Goal: Communication & Community: Answer question/provide support

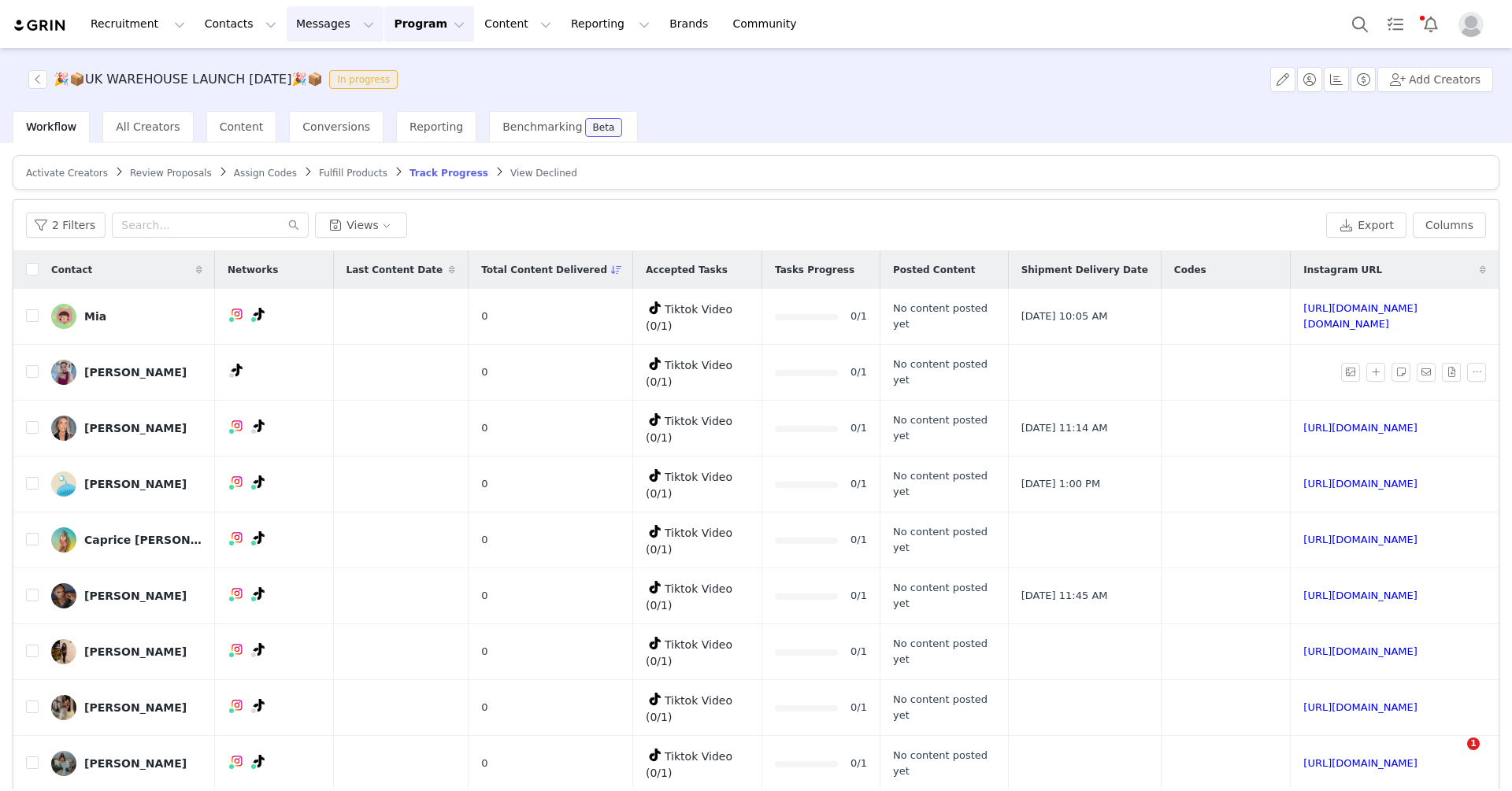
click at [310, 20] on button "Messages Messages" at bounding box center [335, 23] width 97 height 35
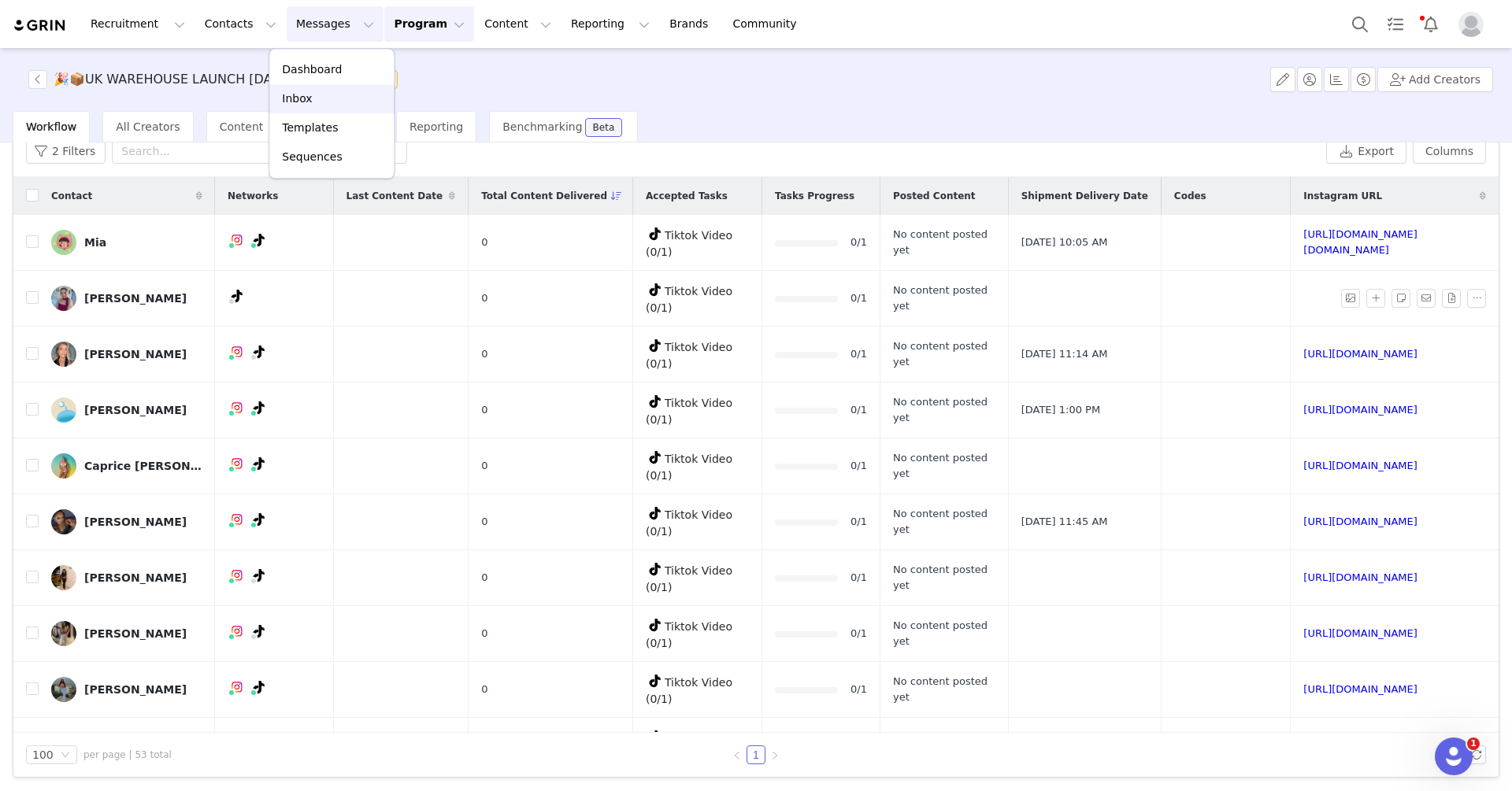
click at [328, 97] on div "Inbox" at bounding box center [332, 99] width 106 height 16
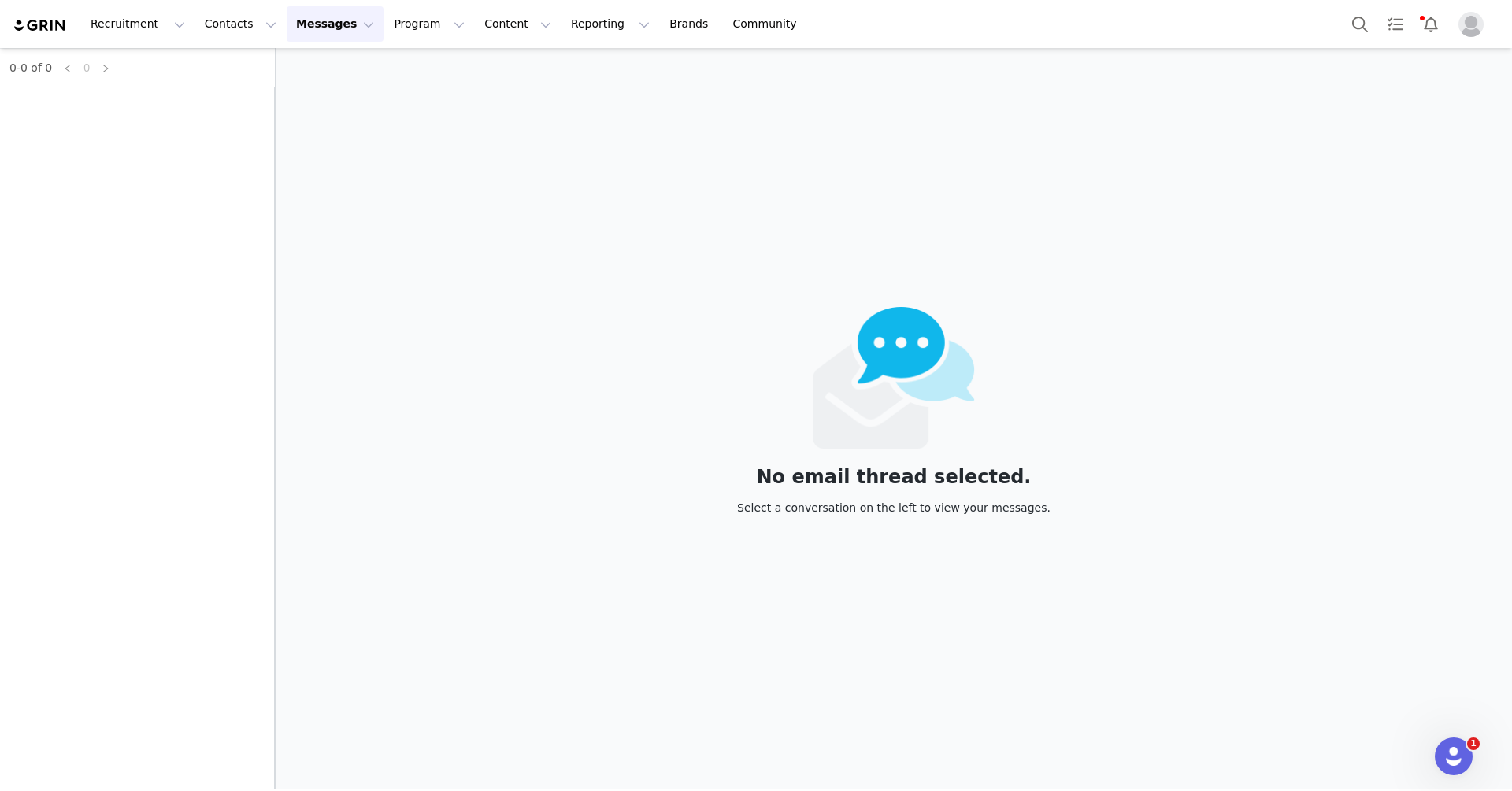
click at [101, 124] on div "0-0 of 0 0" at bounding box center [137, 419] width 275 height 741
click at [89, 103] on div "0-0 of 0 0" at bounding box center [137, 419] width 275 height 741
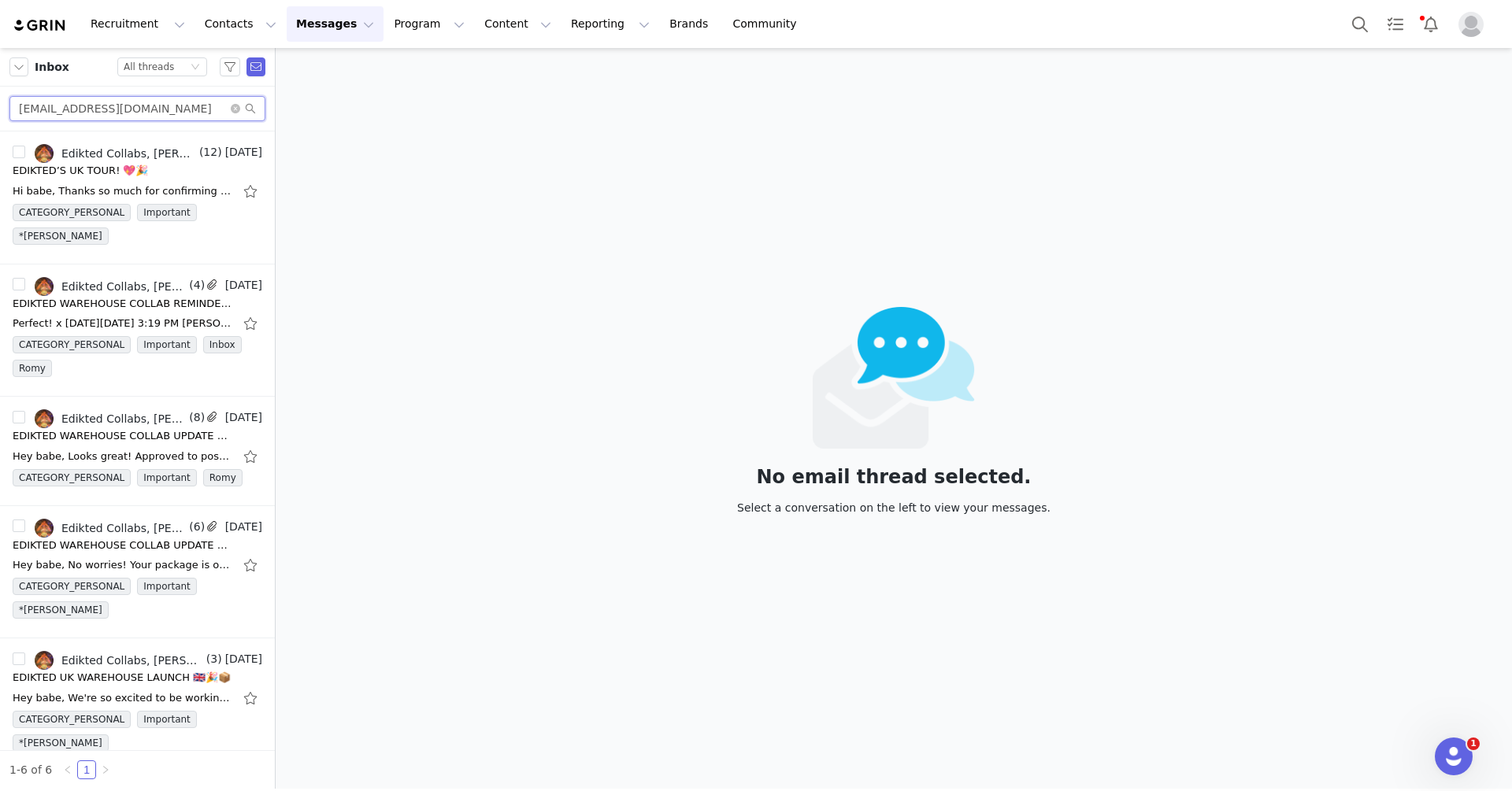
click at [165, 110] on input "[EMAIL_ADDRESS][DOMAIN_NAME]" at bounding box center [137, 109] width 256 height 25
paste input "emilyharrietrussell"
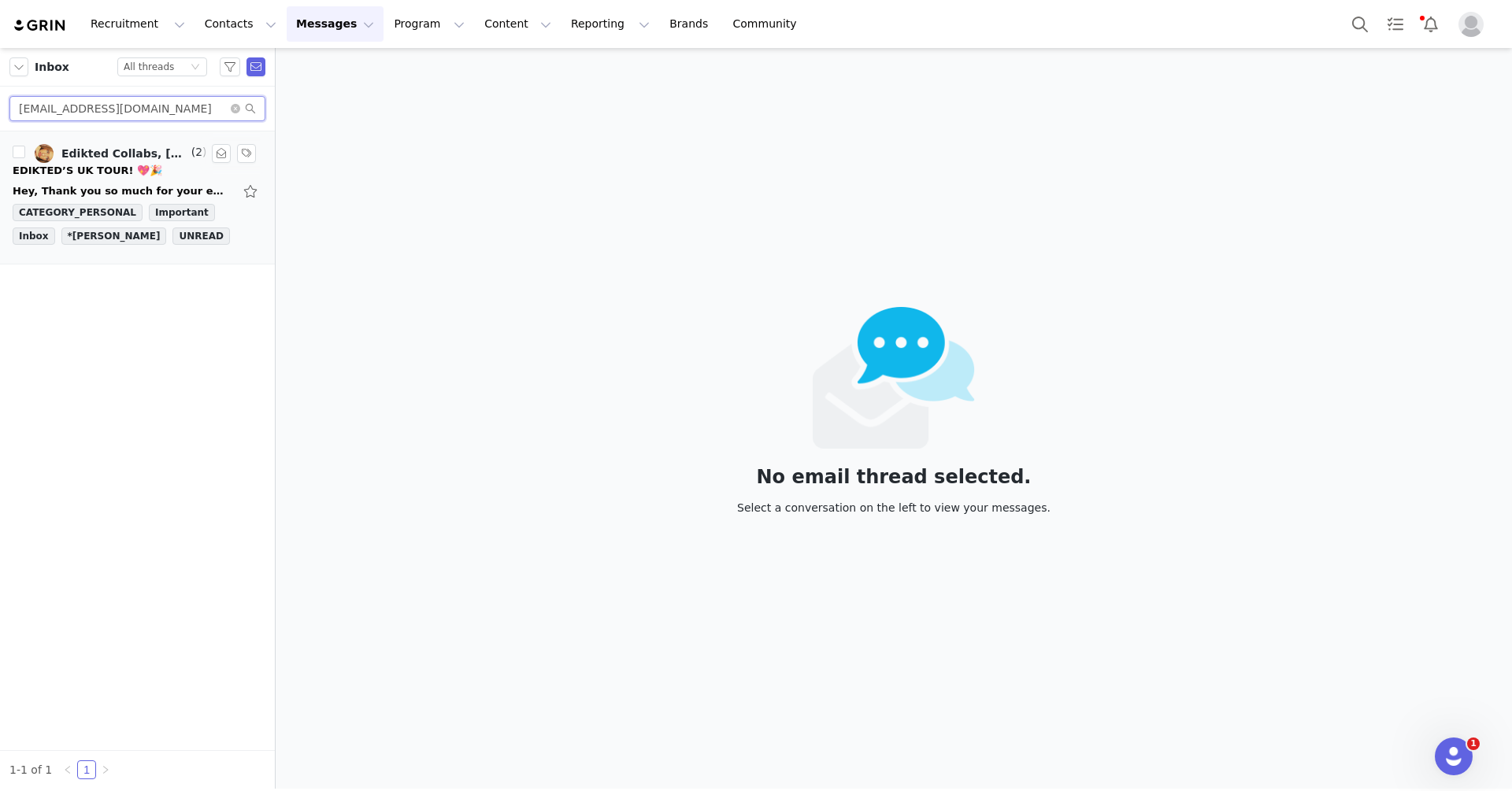
type input "[EMAIL_ADDRESS][DOMAIN_NAME]"
click at [163, 168] on div "EDIKTED’S UK TOUR! 💖🎉" at bounding box center [137, 171] width 249 height 16
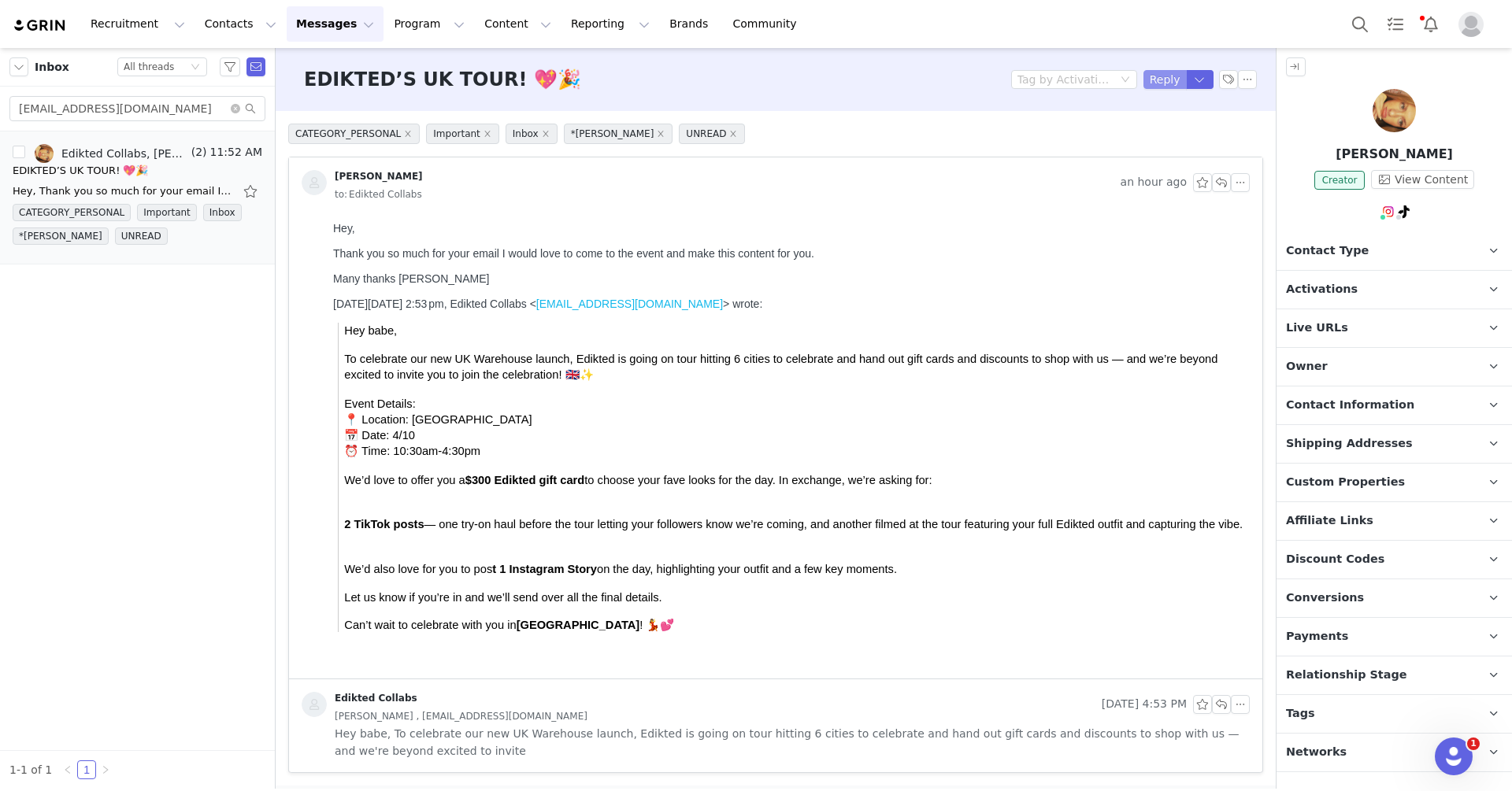
click at [1176, 79] on button "Reply" at bounding box center [1165, 79] width 43 height 19
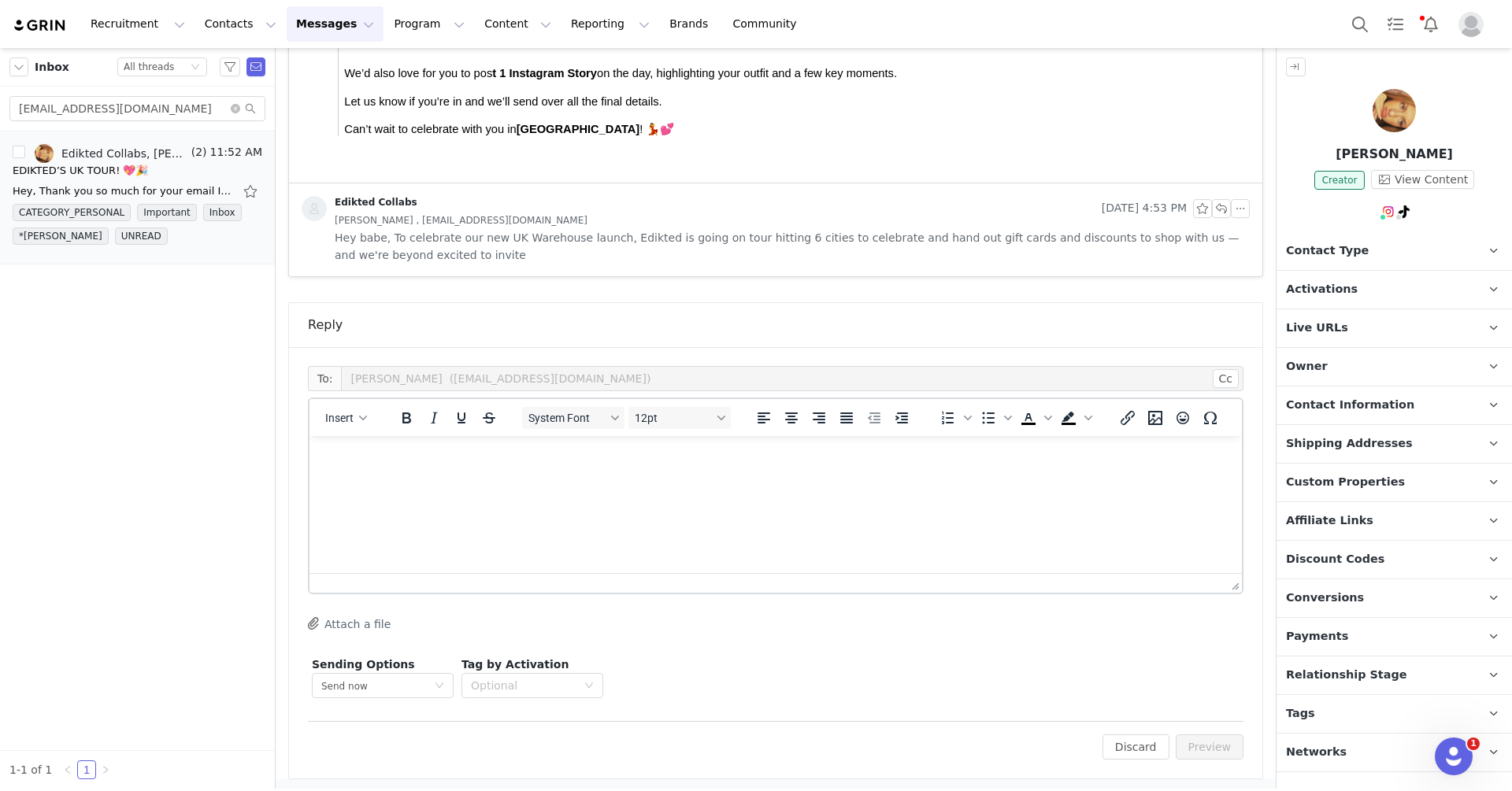
click at [359, 399] on div "Insert System Font 12pt To open the popup, press Shift+Enter To open the popup,…" at bounding box center [775, 417] width 932 height 37
click at [359, 409] on button "Insert" at bounding box center [345, 418] width 55 height 22
click at [374, 439] on div "Insert Template" at bounding box center [403, 442] width 142 height 19
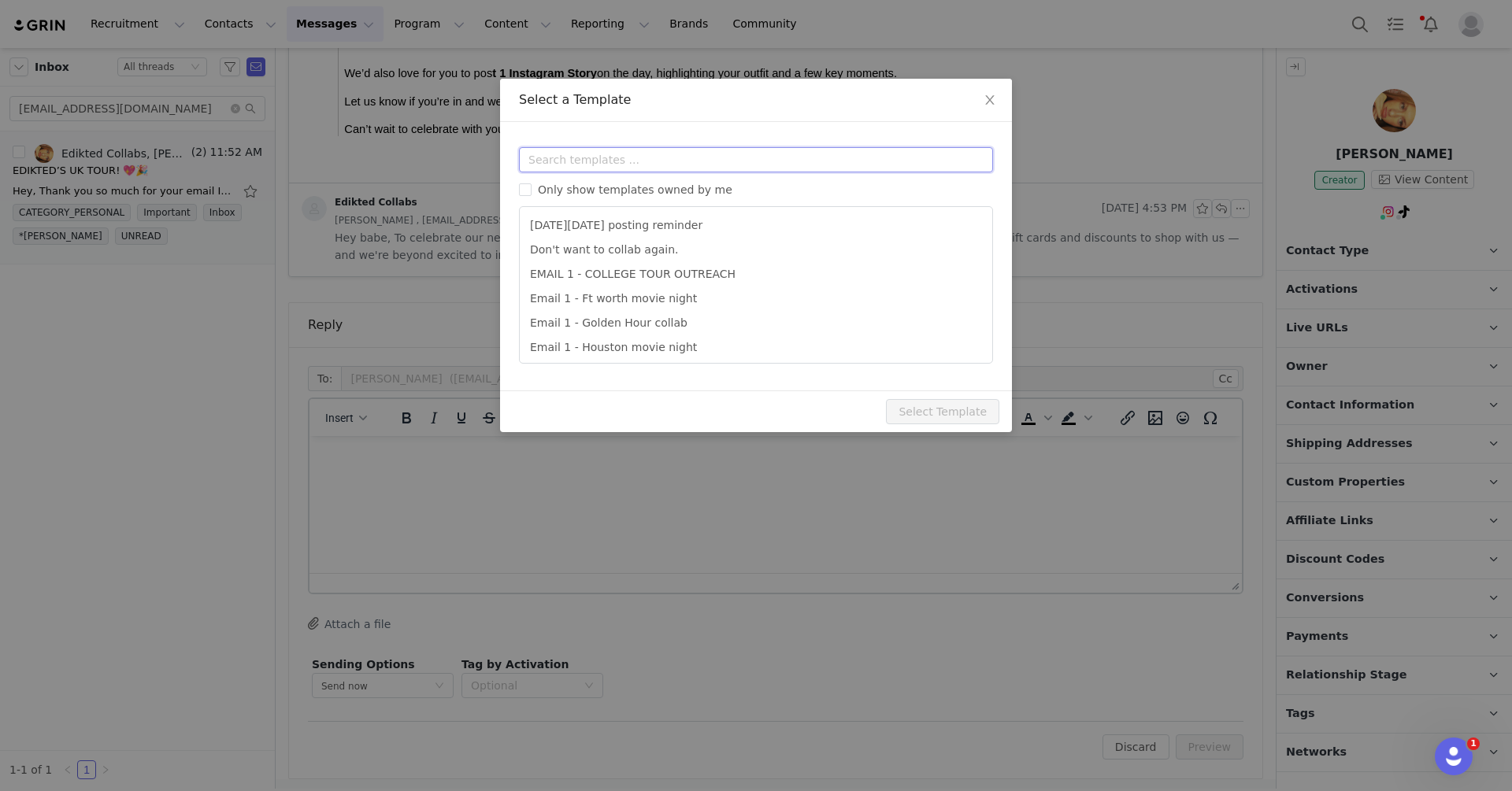
click at [550, 157] on input "text" at bounding box center [756, 160] width 474 height 25
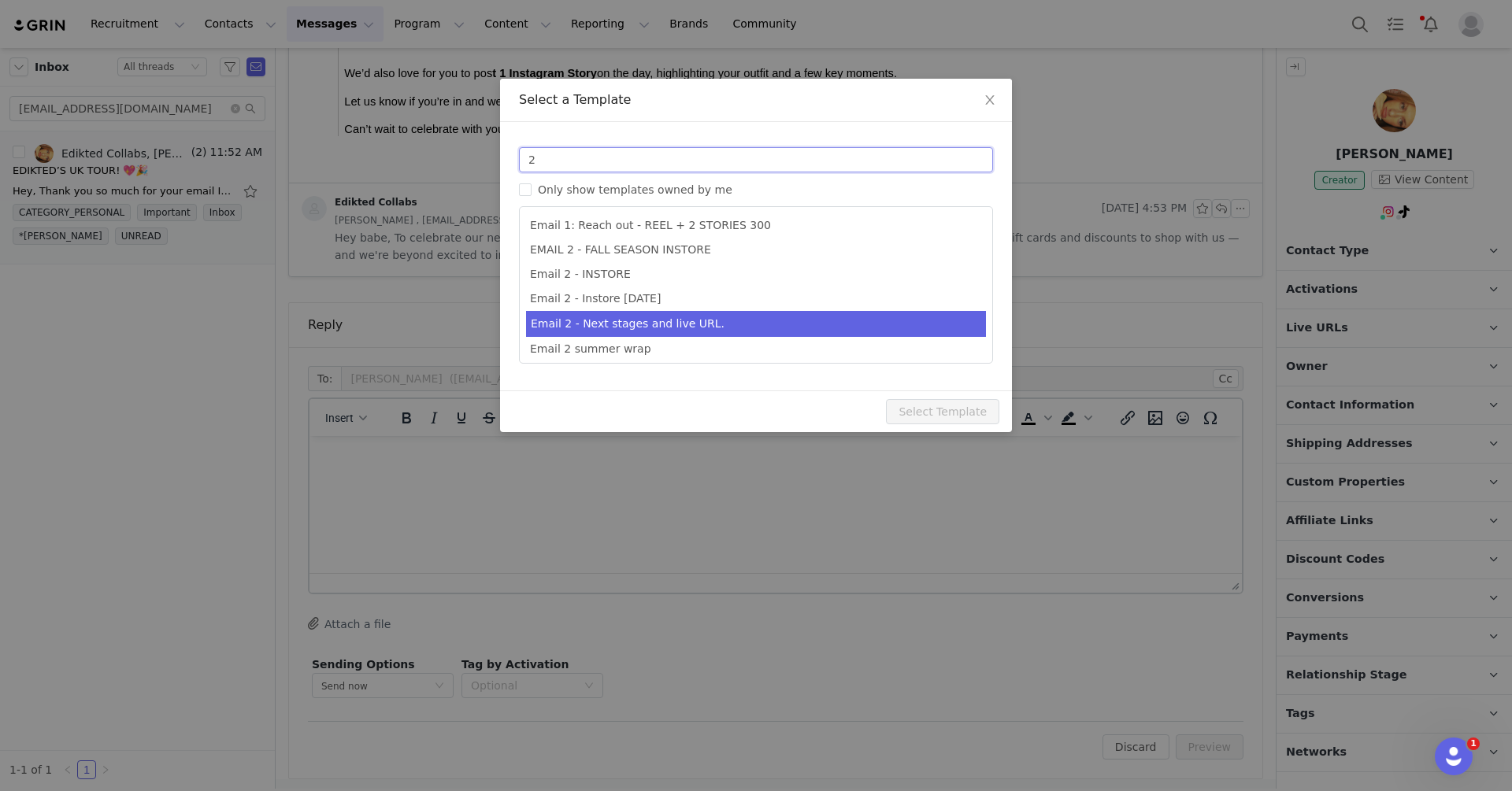
type input "2"
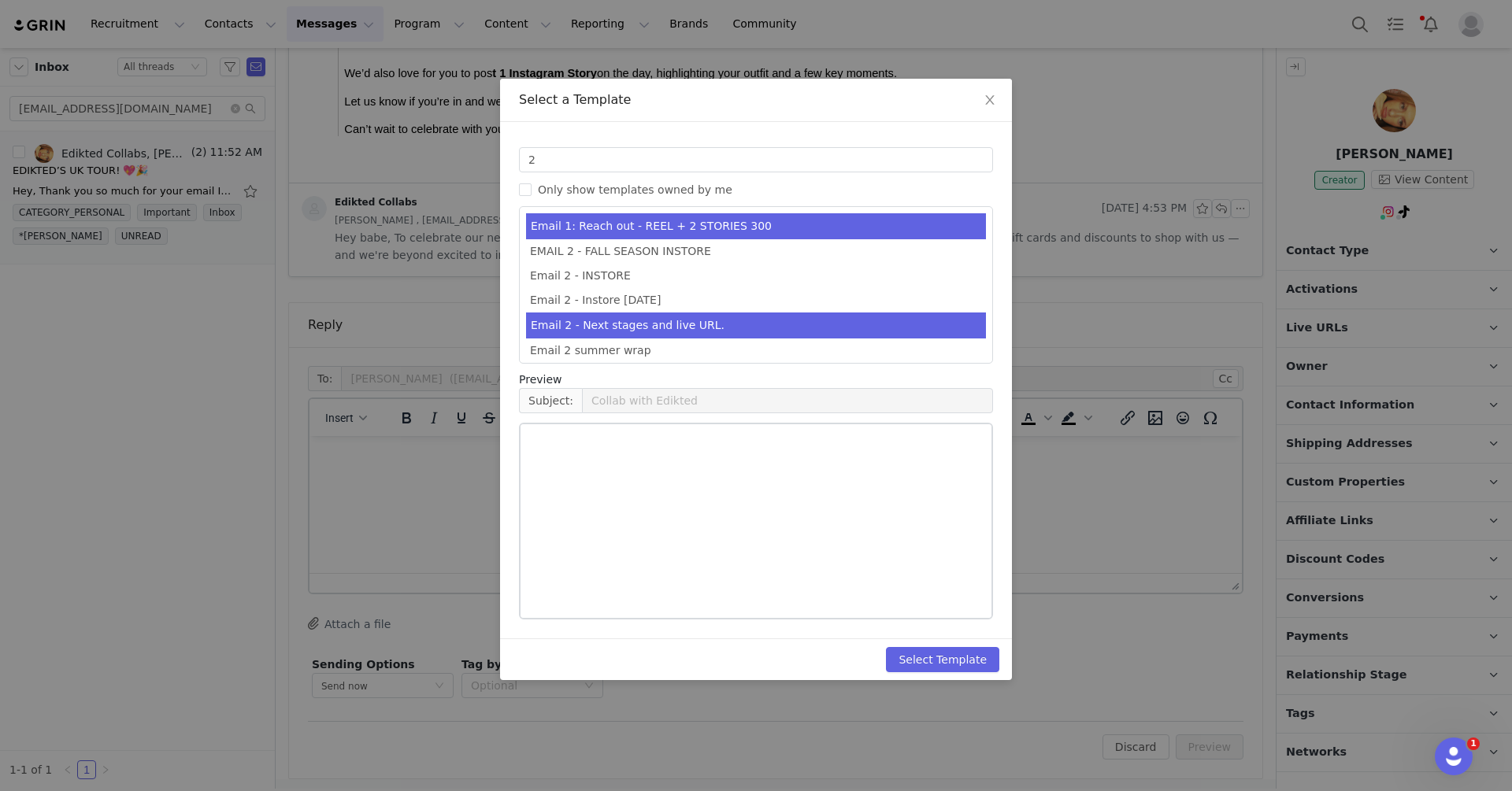
click at [695, 330] on li "Email 2 - Next stages and live URL." at bounding box center [756, 325] width 459 height 26
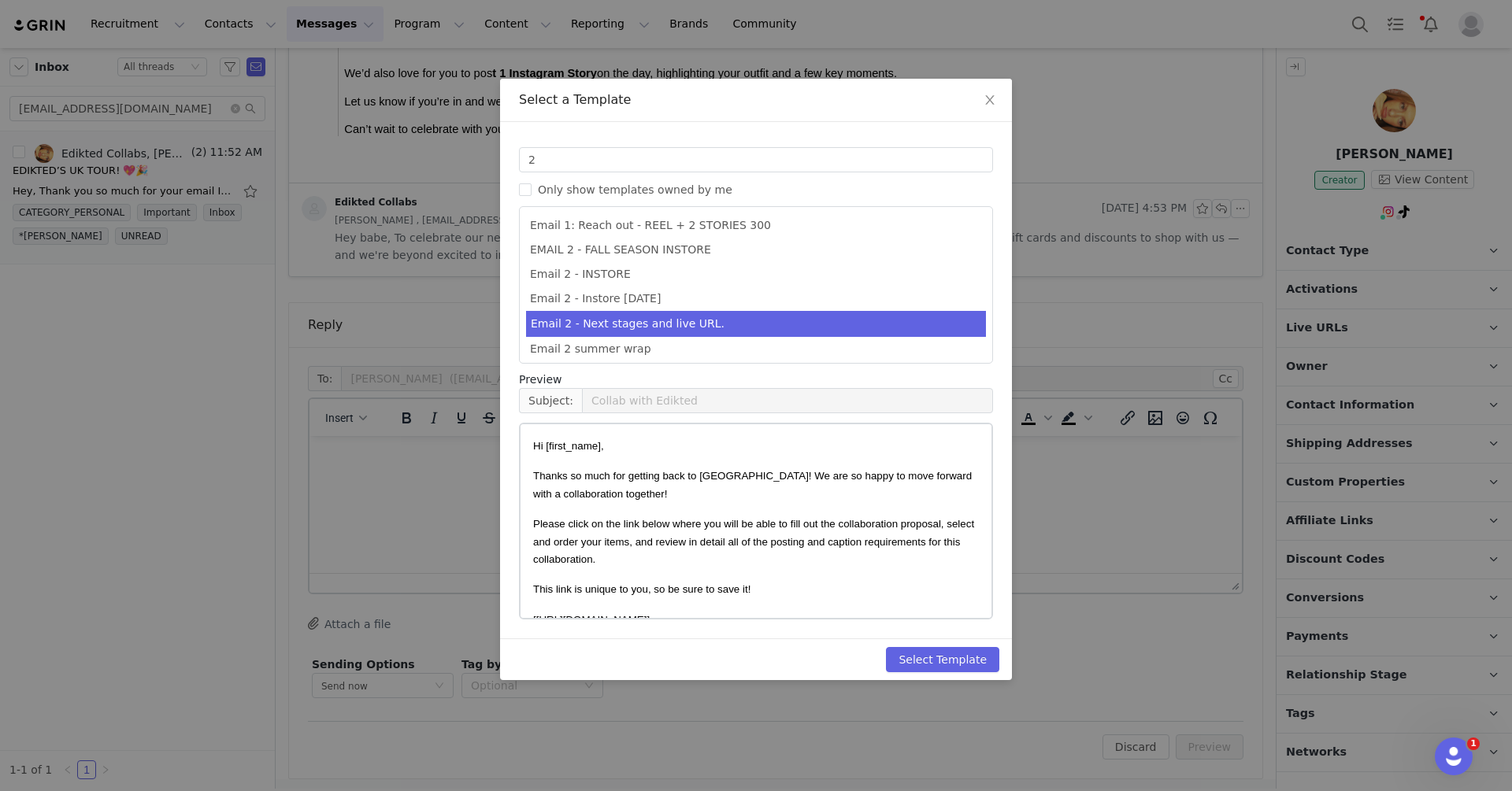
scroll to position [76, 0]
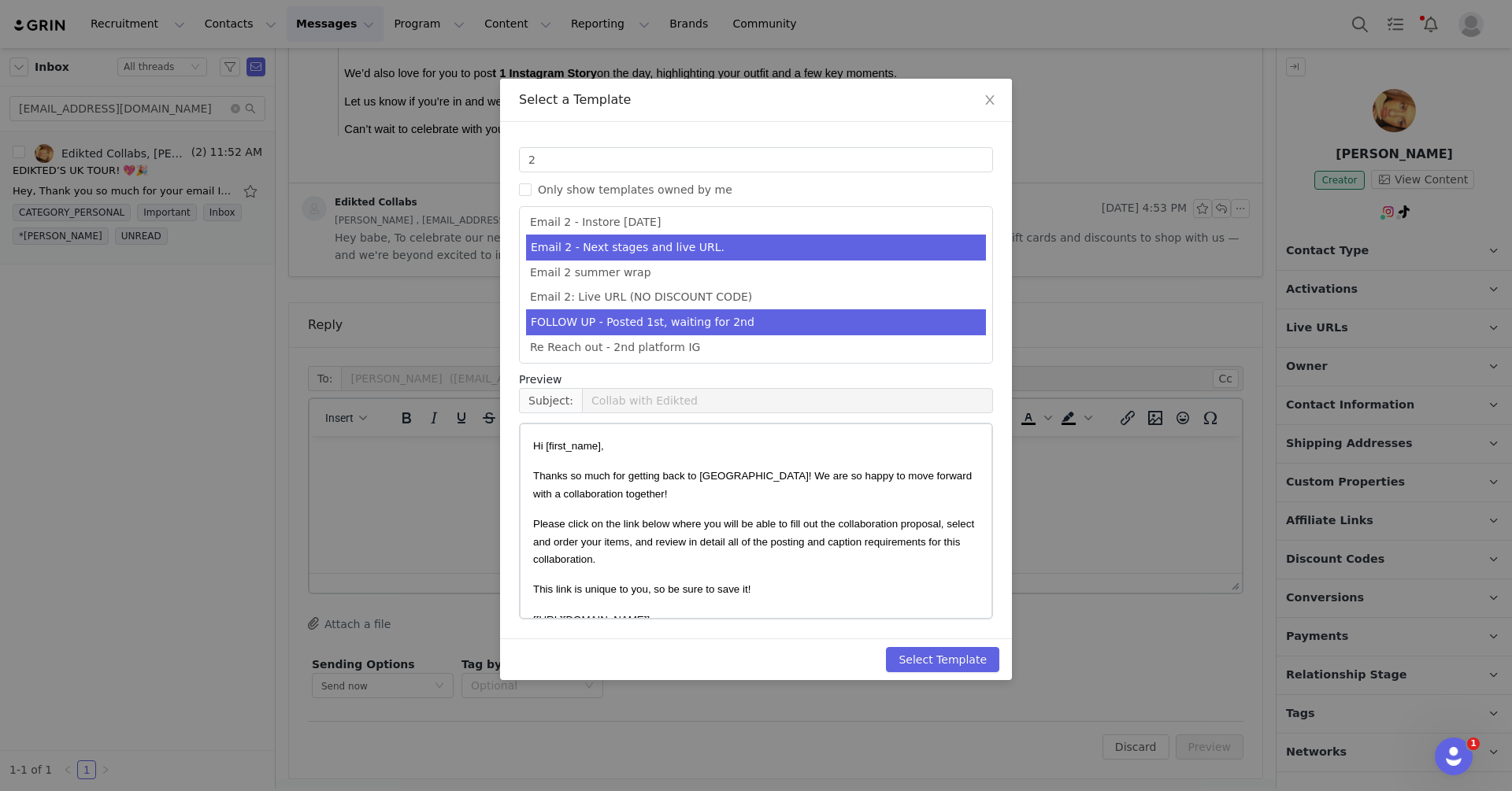
click at [695, 327] on li "FOLLOW UP - Posted 1st, waiting for 2nd" at bounding box center [756, 322] width 459 height 26
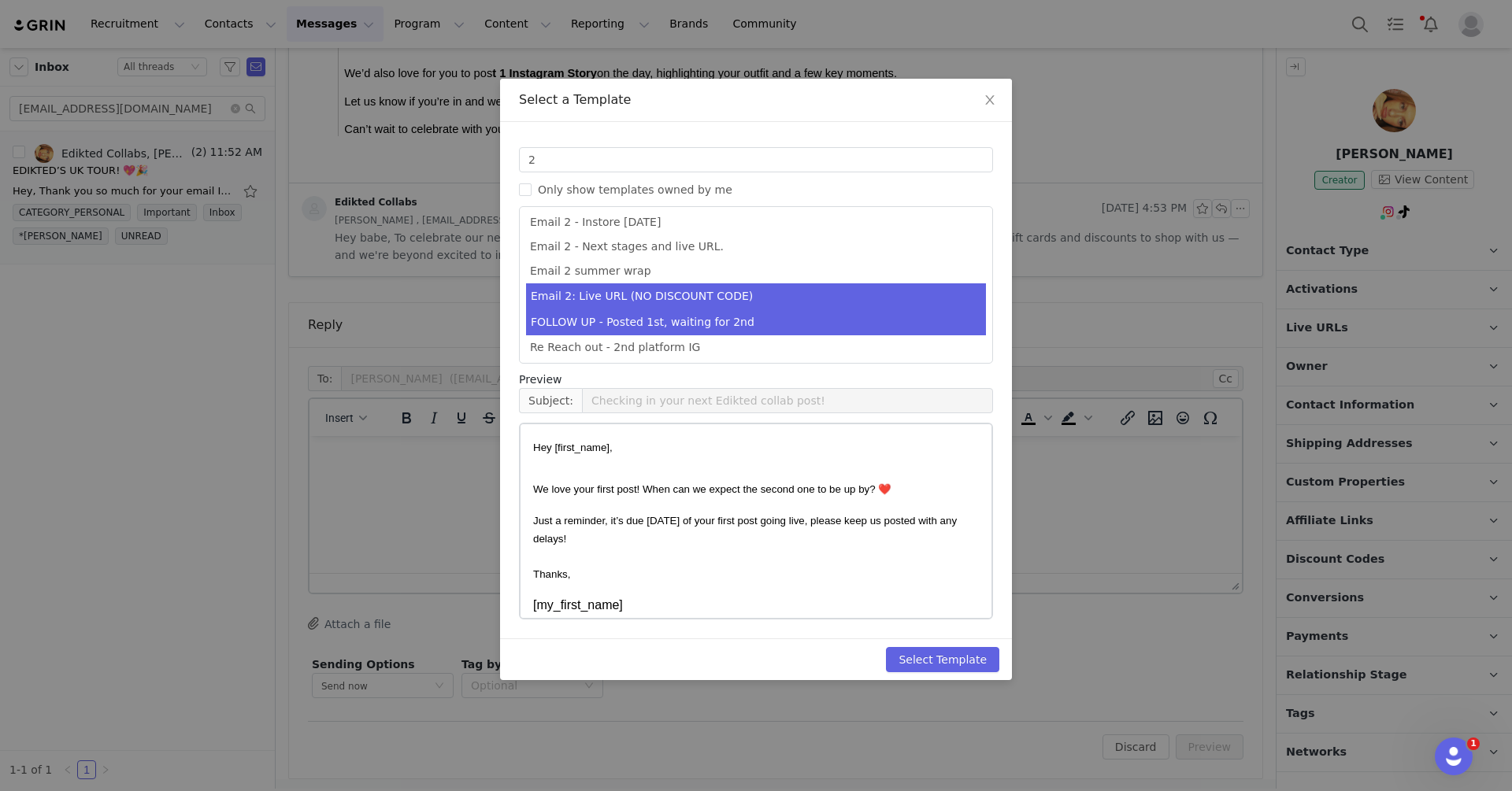
click at [724, 290] on li "Email 2: Live URL (NO DISCOUNT CODE)" at bounding box center [756, 296] width 459 height 26
type input "Collab with Edikted"
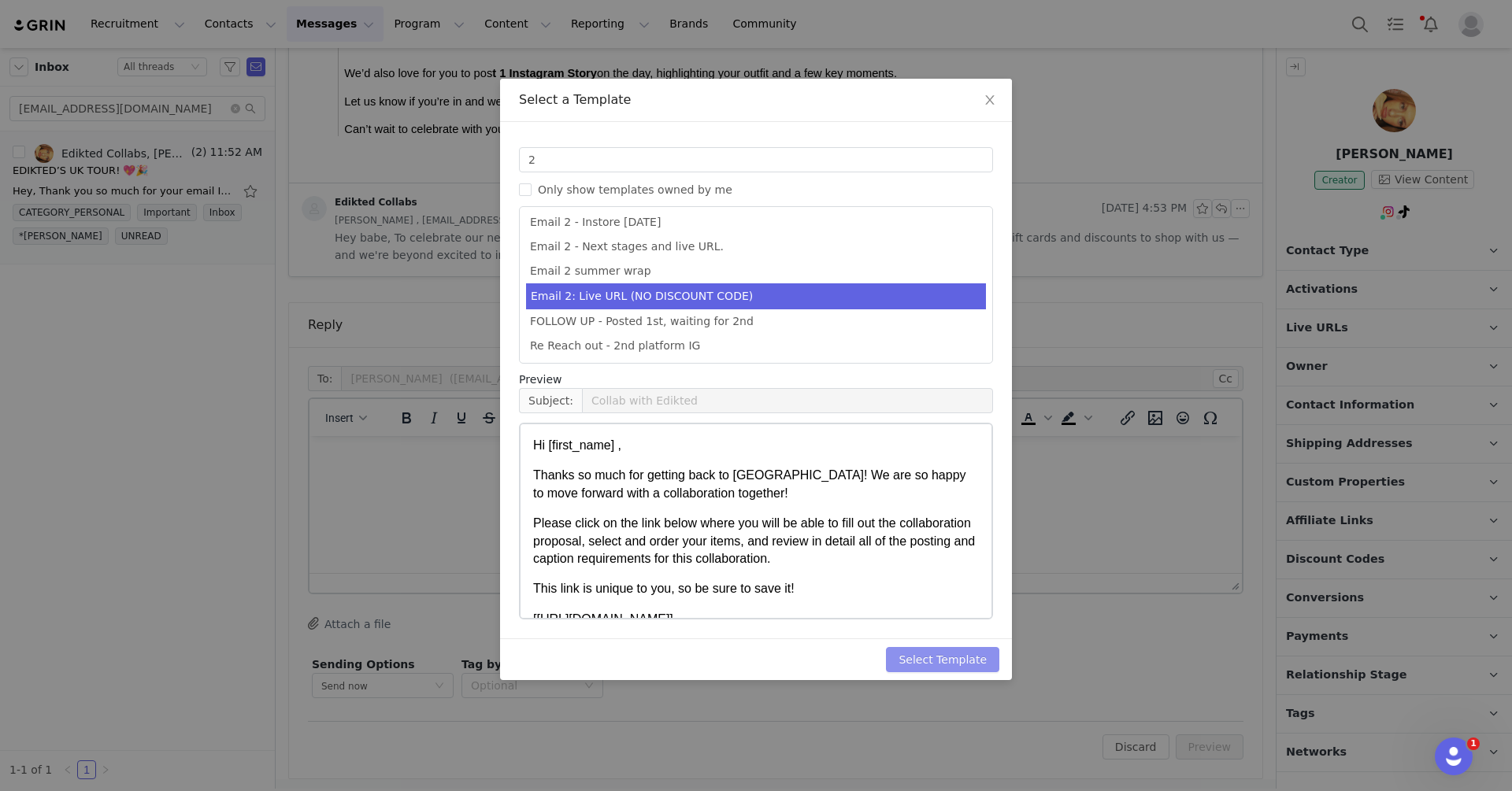
click at [944, 655] on button "Select Template" at bounding box center [942, 659] width 113 height 25
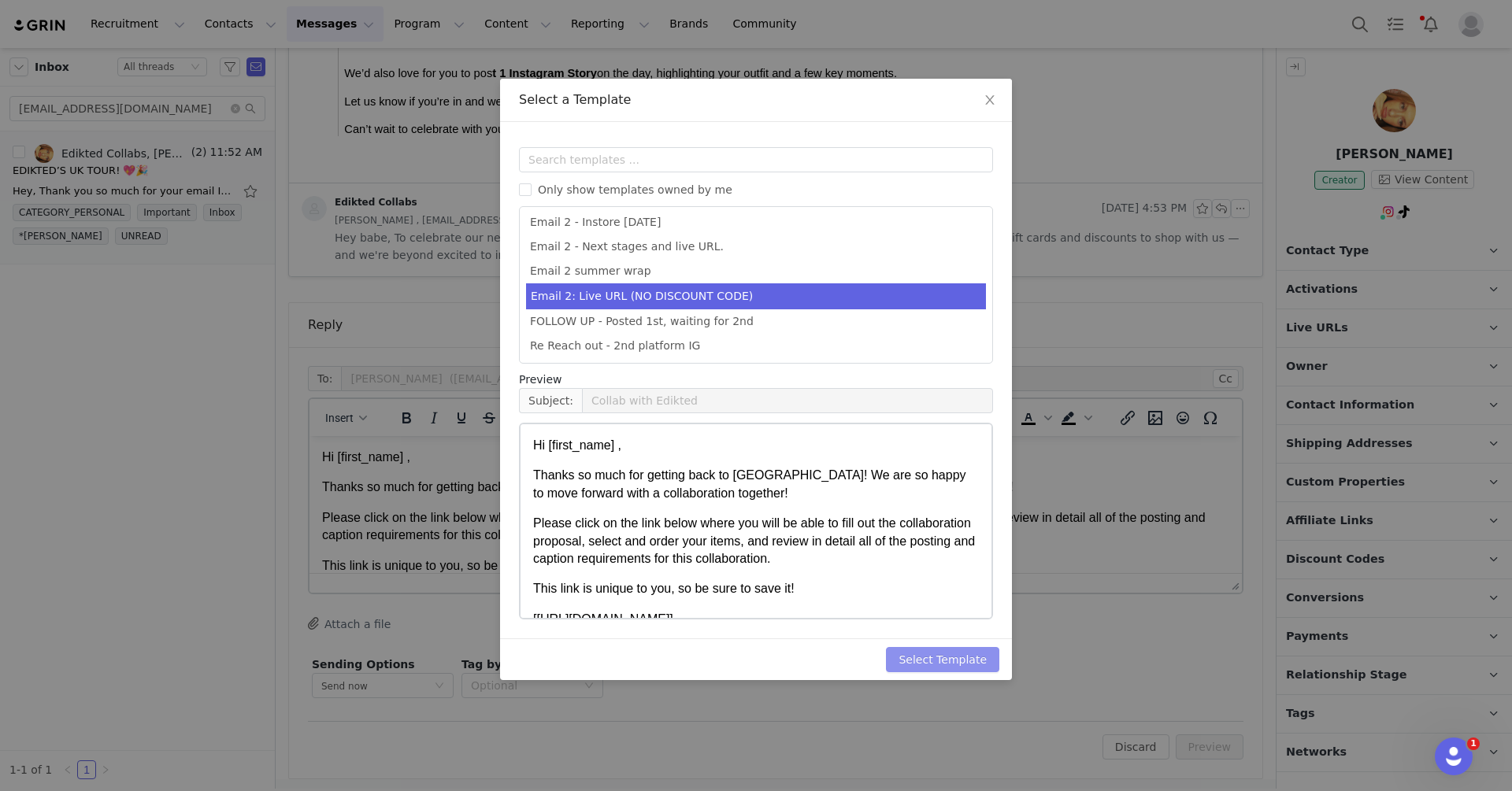
scroll to position [0, 0]
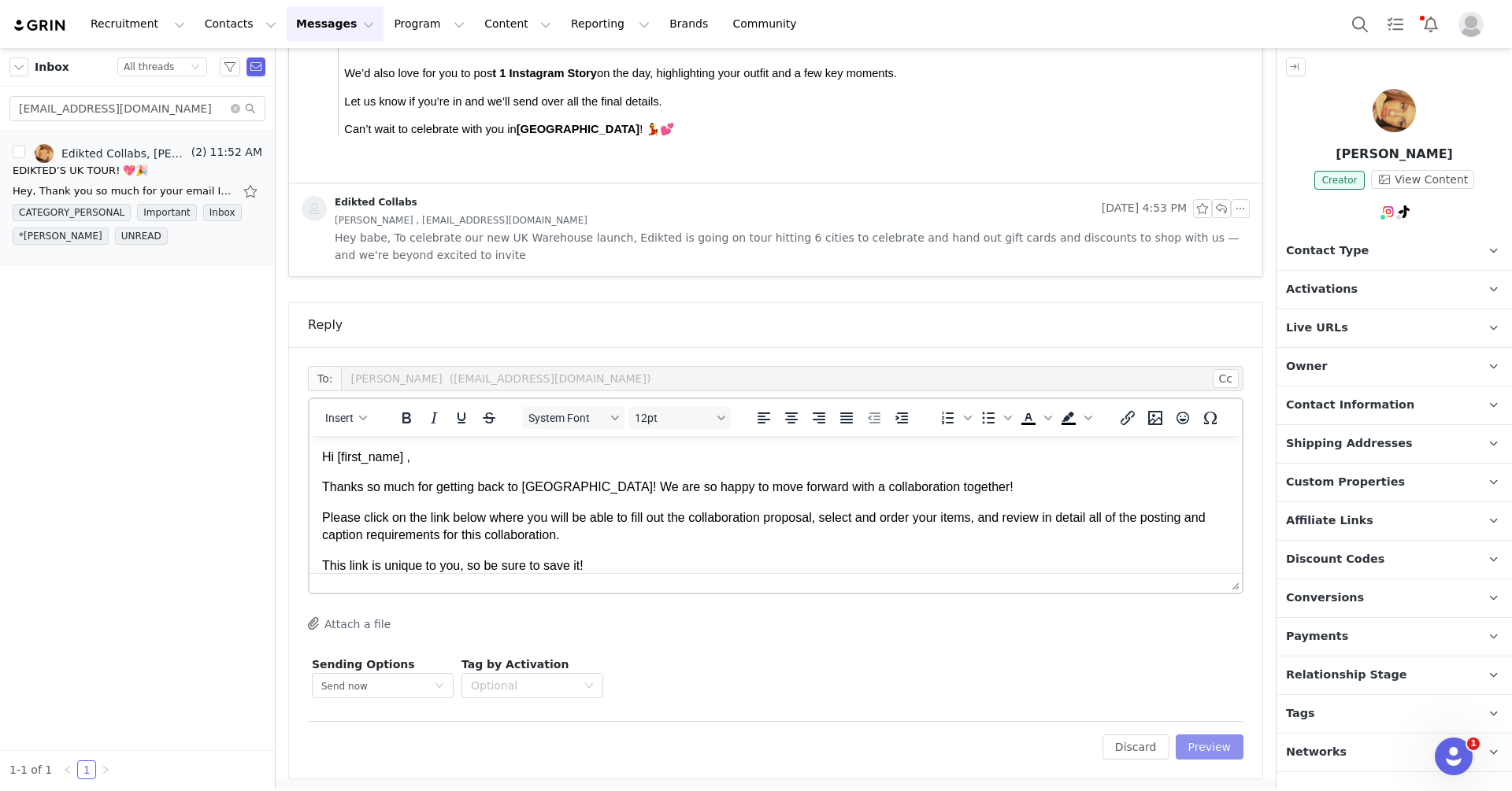
click at [1194, 738] on button "Preview" at bounding box center [1210, 747] width 68 height 25
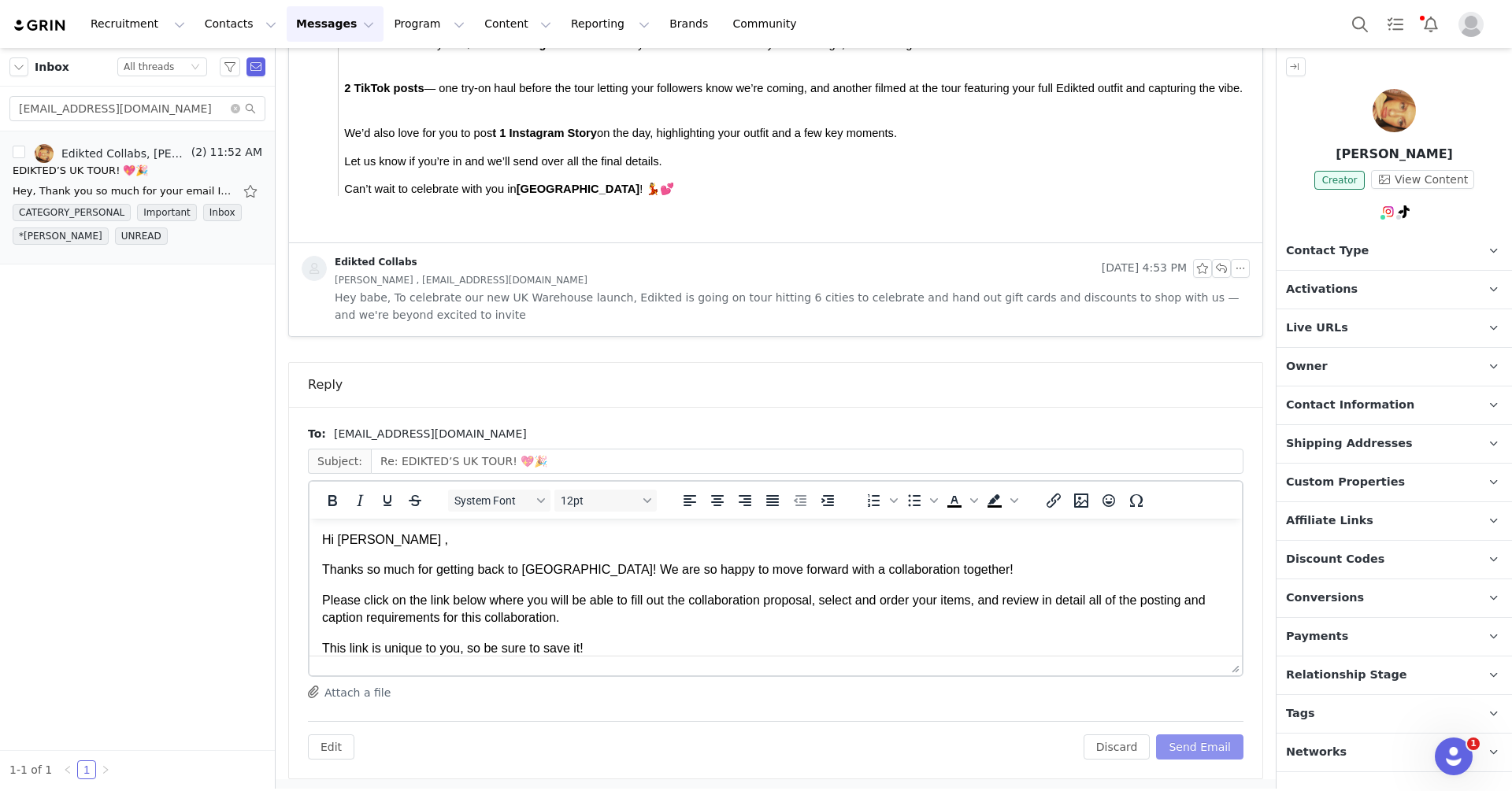
click at [1206, 739] on button "Send Email" at bounding box center [1199, 747] width 87 height 25
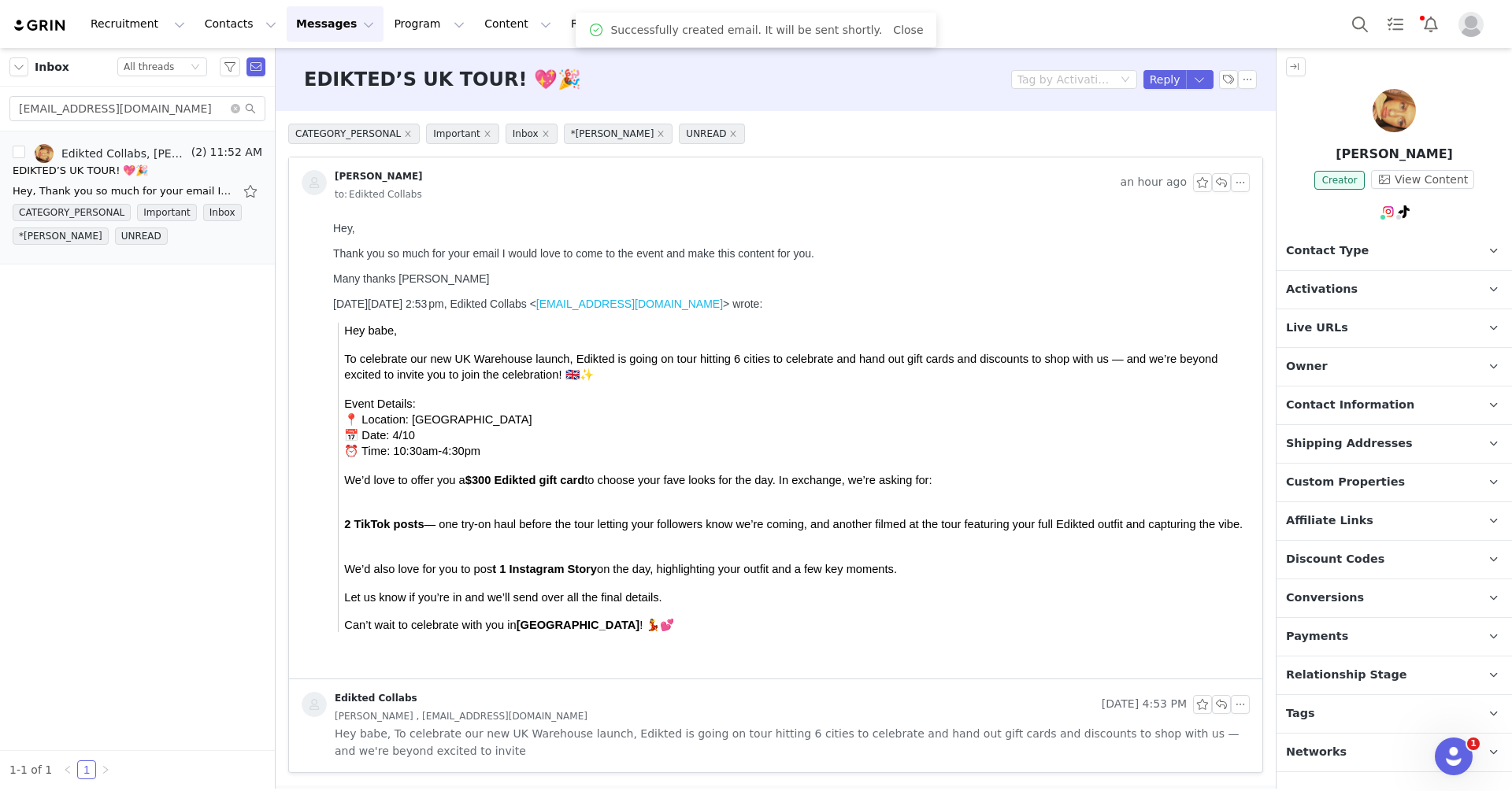
click at [1358, 246] on span "Contact Type" at bounding box center [1327, 250] width 83 height 17
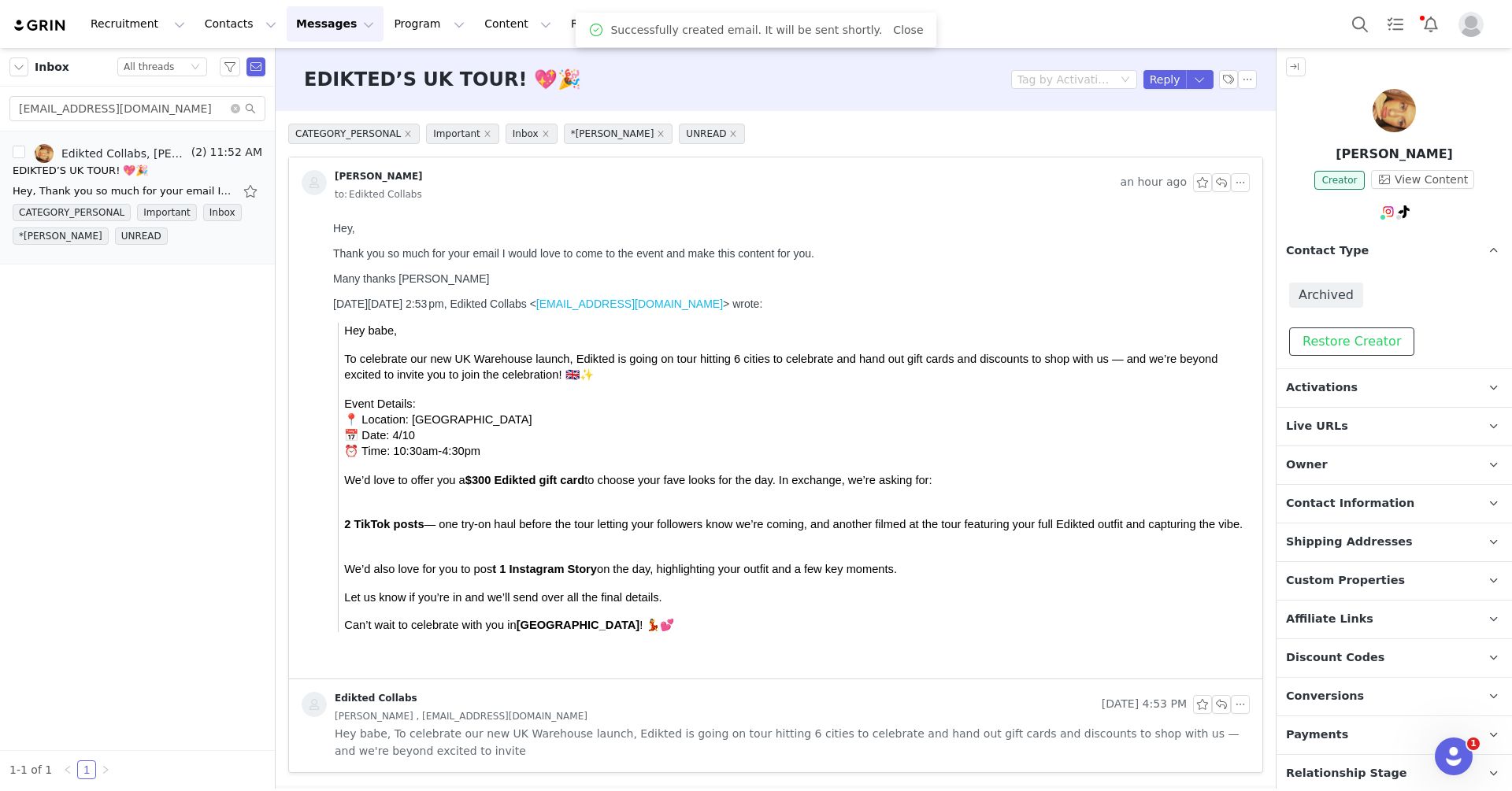
click at [1358, 334] on button "Restore Creator" at bounding box center [1351, 342] width 126 height 29
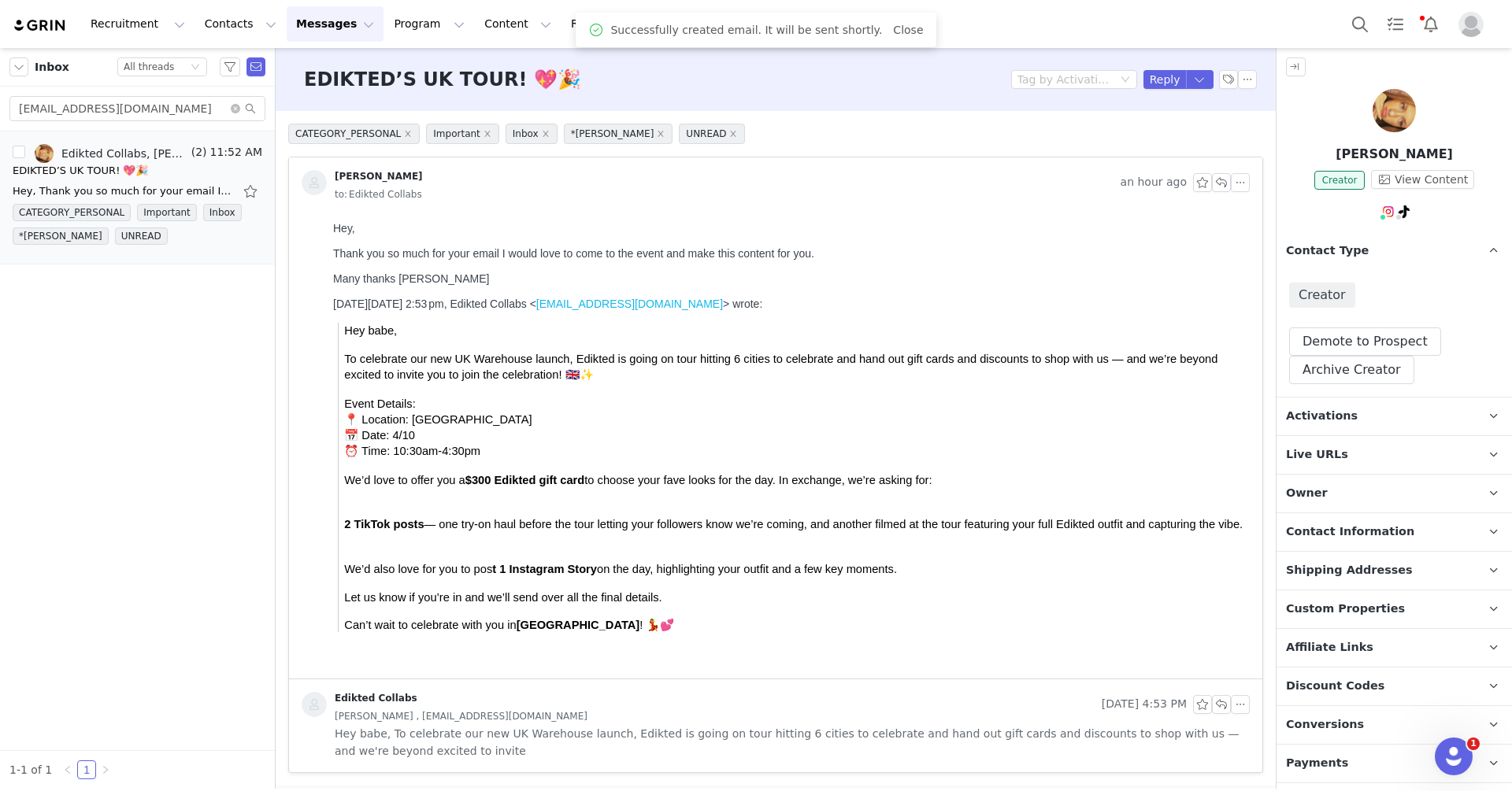
click at [1351, 412] on p "Activations" at bounding box center [1375, 416] width 197 height 38
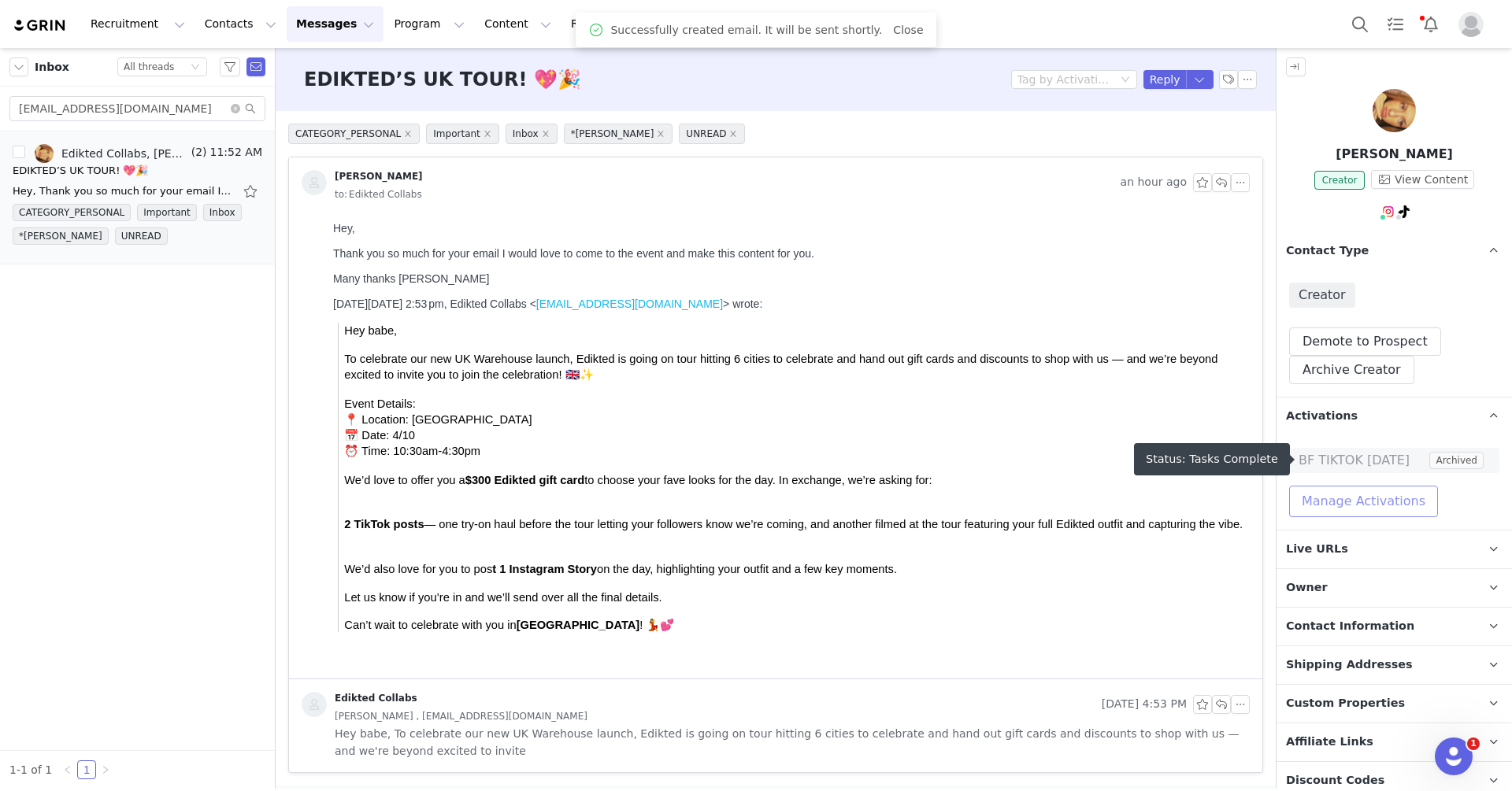
click at [1340, 500] on button "Manage Activations" at bounding box center [1363, 500] width 149 height 31
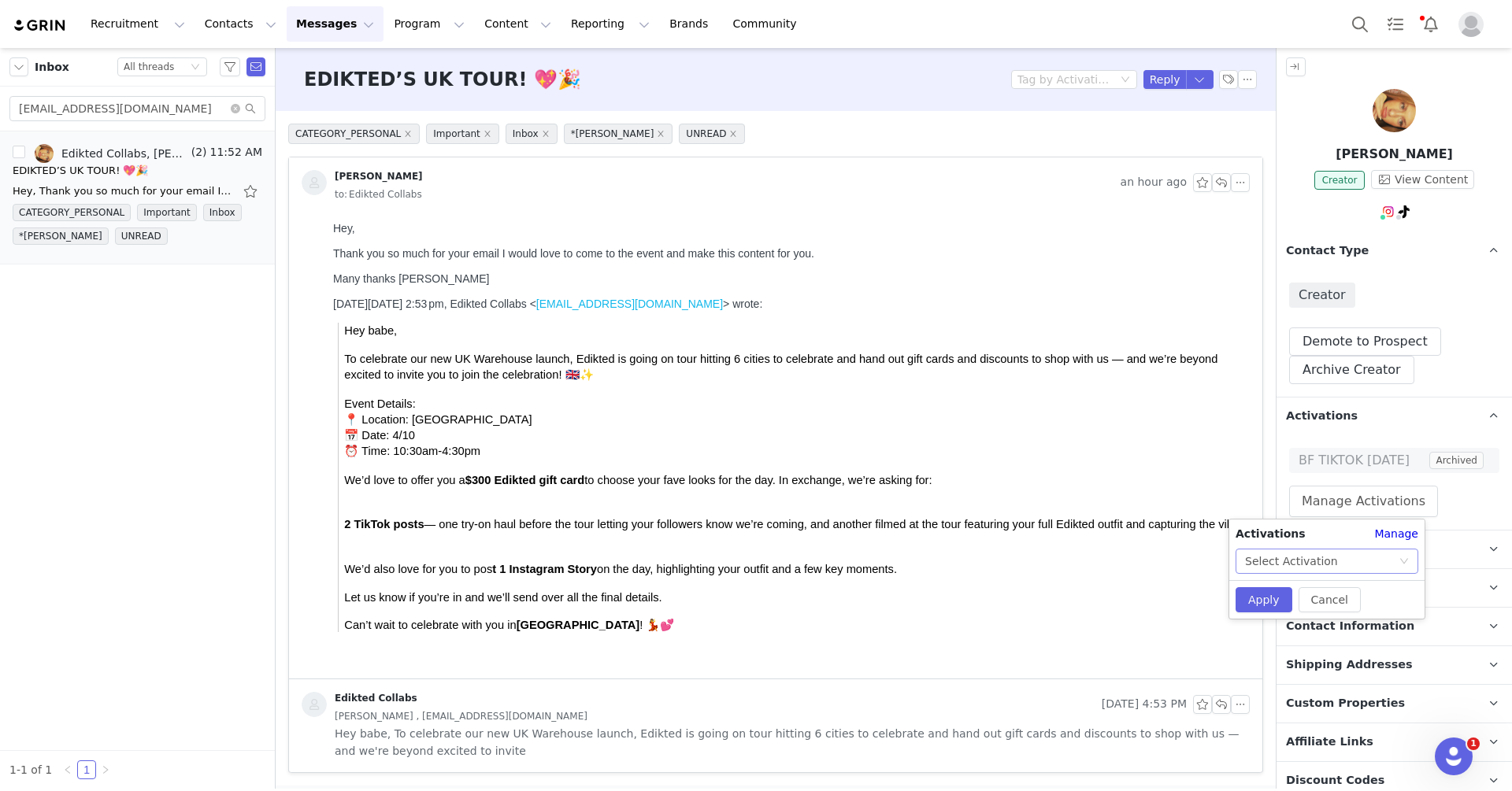
click at [1282, 554] on div "Select Activation" at bounding box center [1291, 561] width 93 height 23
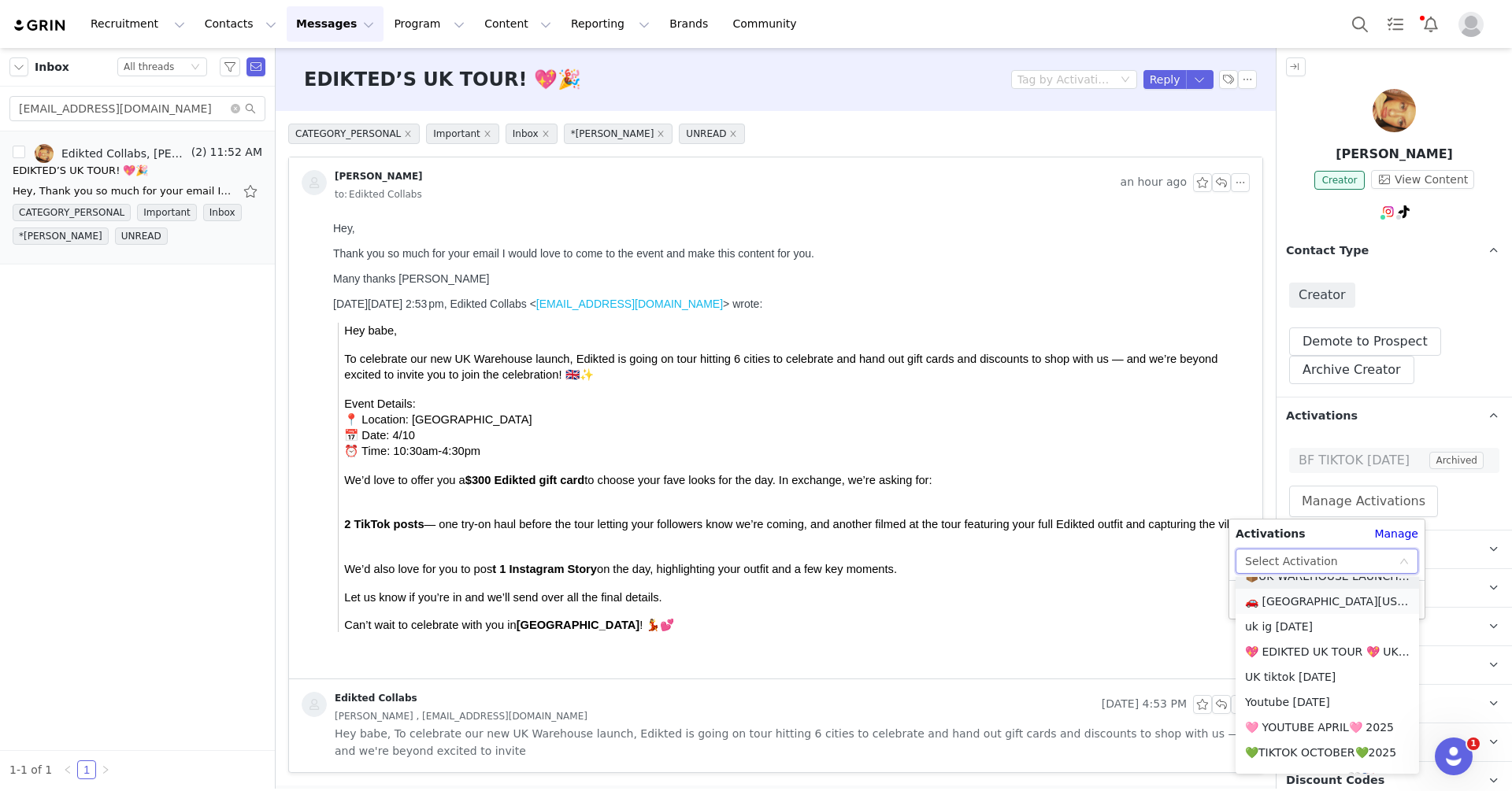
scroll to position [1201, 0]
click at [1296, 656] on li "💖 EDIKTED UK TOUR 💖 UK SHOPIFY" at bounding box center [1327, 651] width 183 height 25
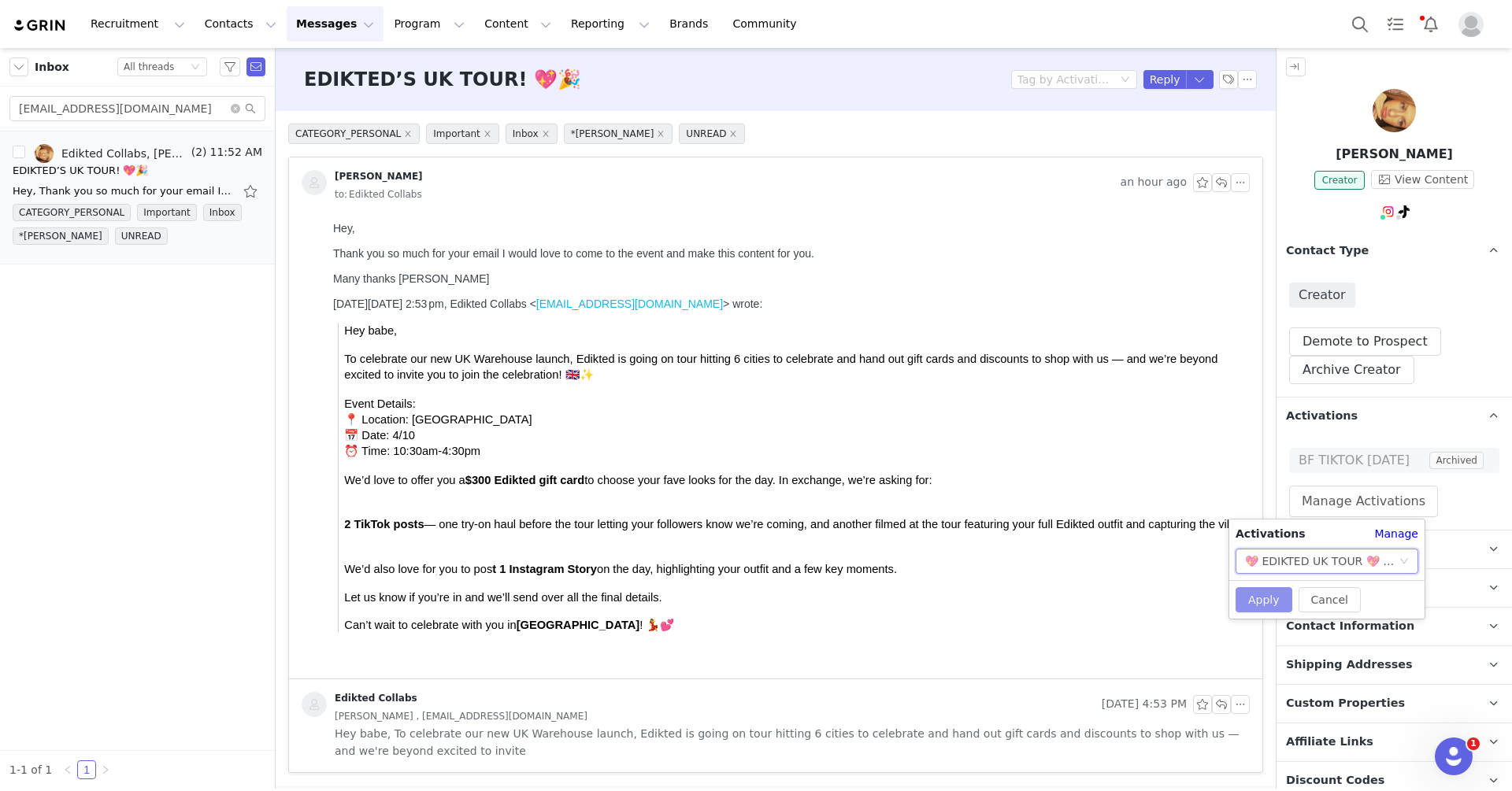
click at [1263, 604] on button "Apply" at bounding box center [1263, 600] width 57 height 25
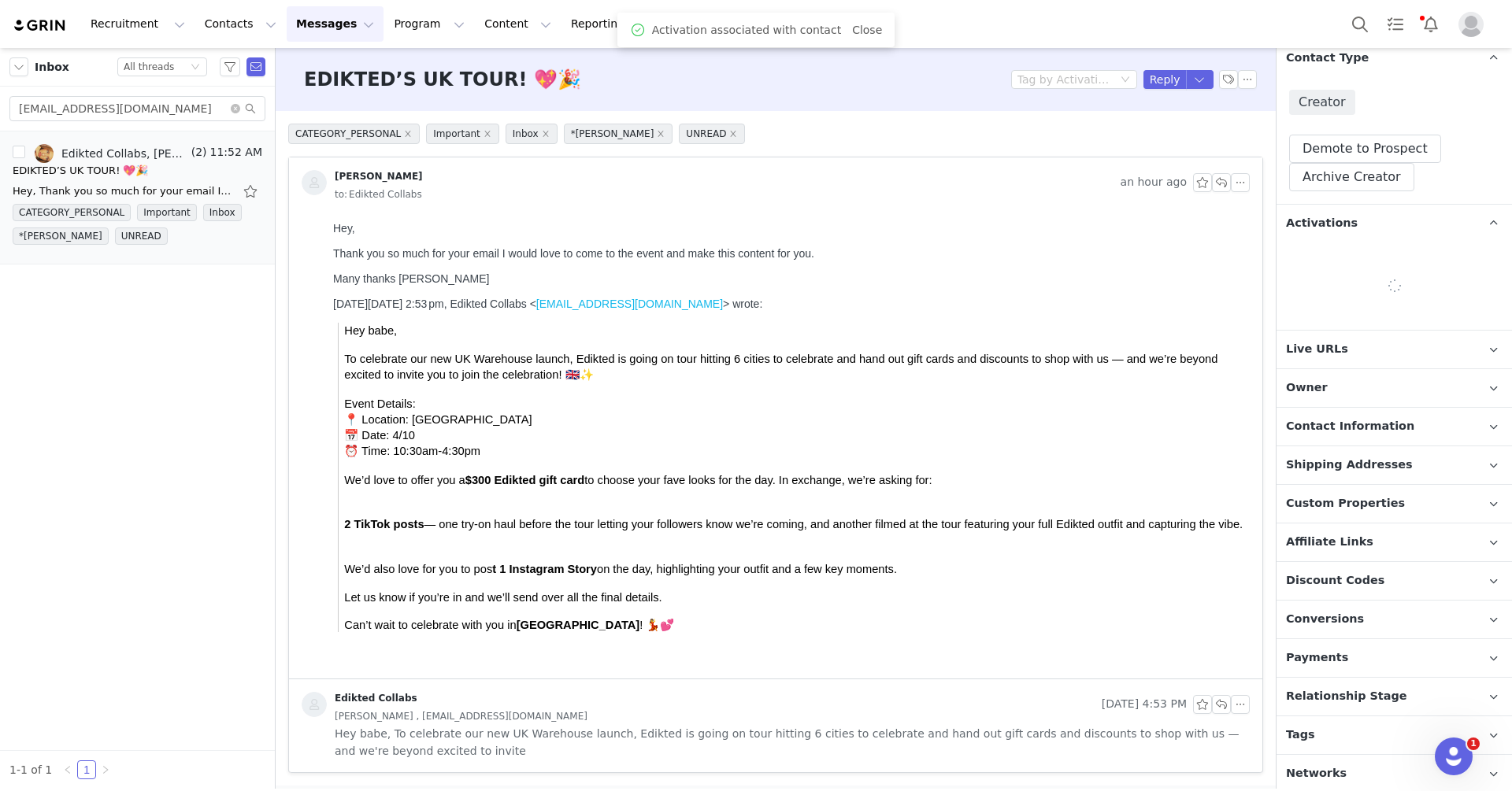
click at [1342, 677] on p "Payments" at bounding box center [1375, 657] width 197 height 38
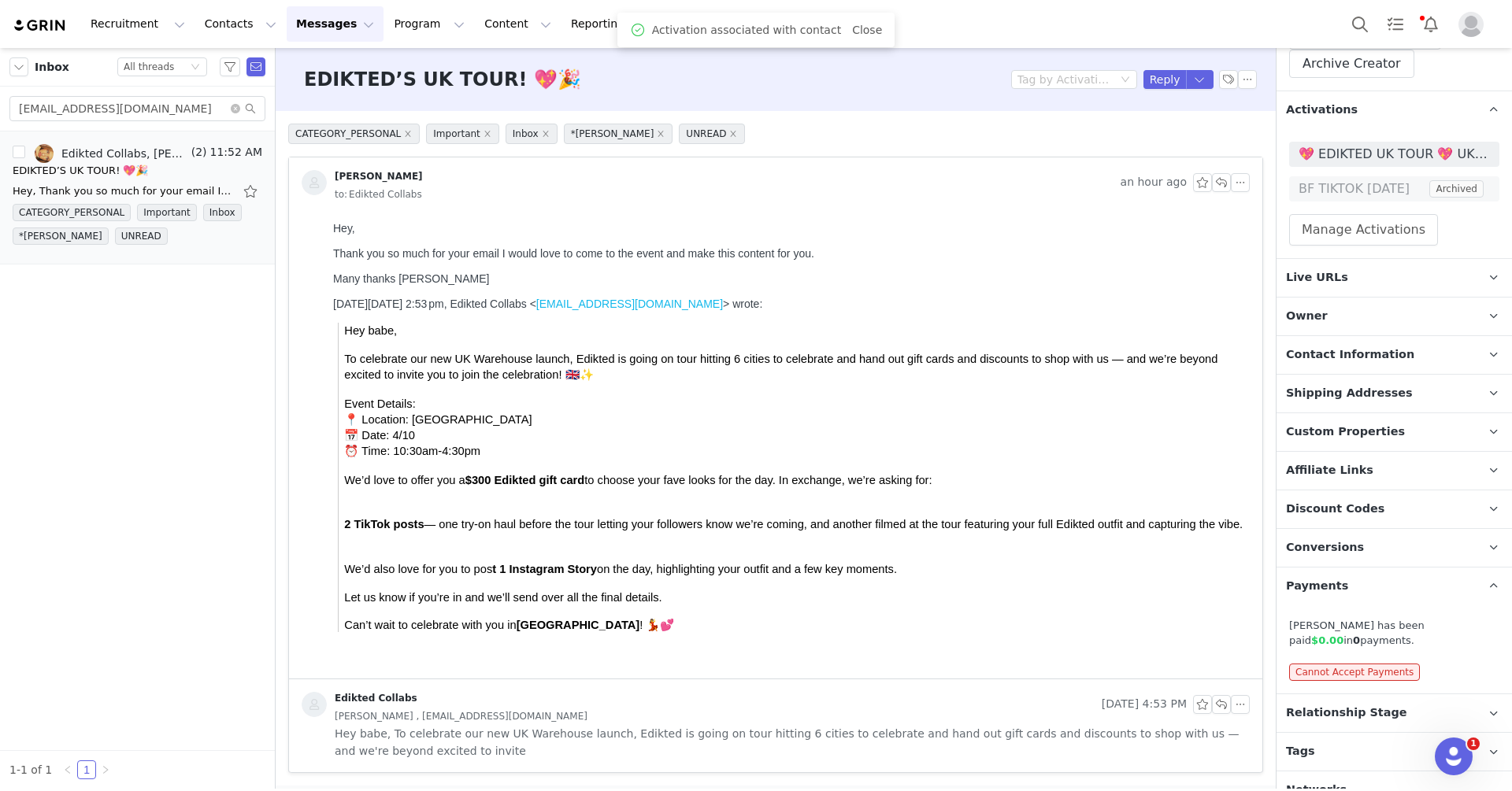
click at [1342, 704] on span "Relationship Stage" at bounding box center [1346, 712] width 121 height 17
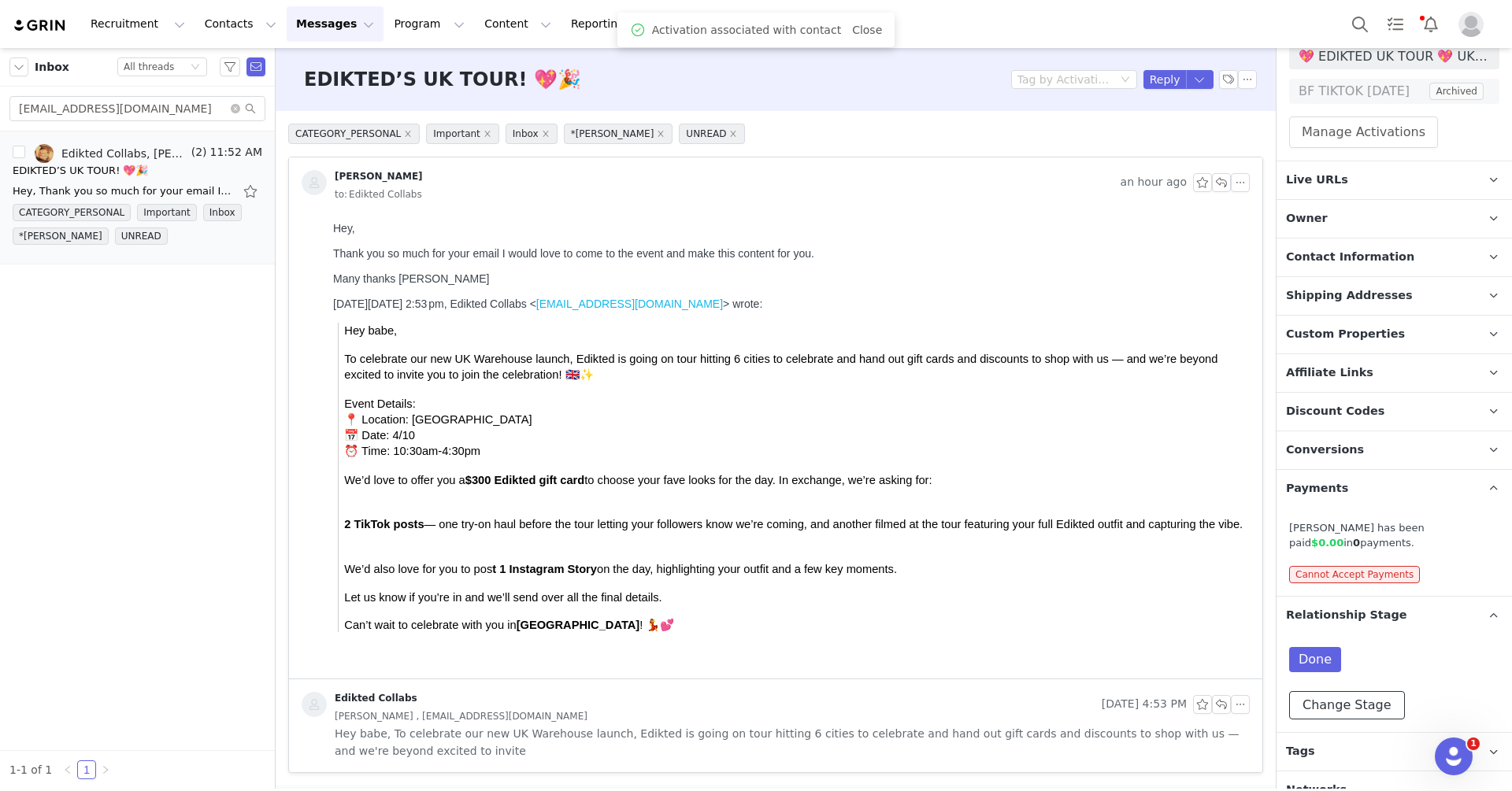
click at [1340, 691] on button "Change Stage" at bounding box center [1346, 705] width 116 height 29
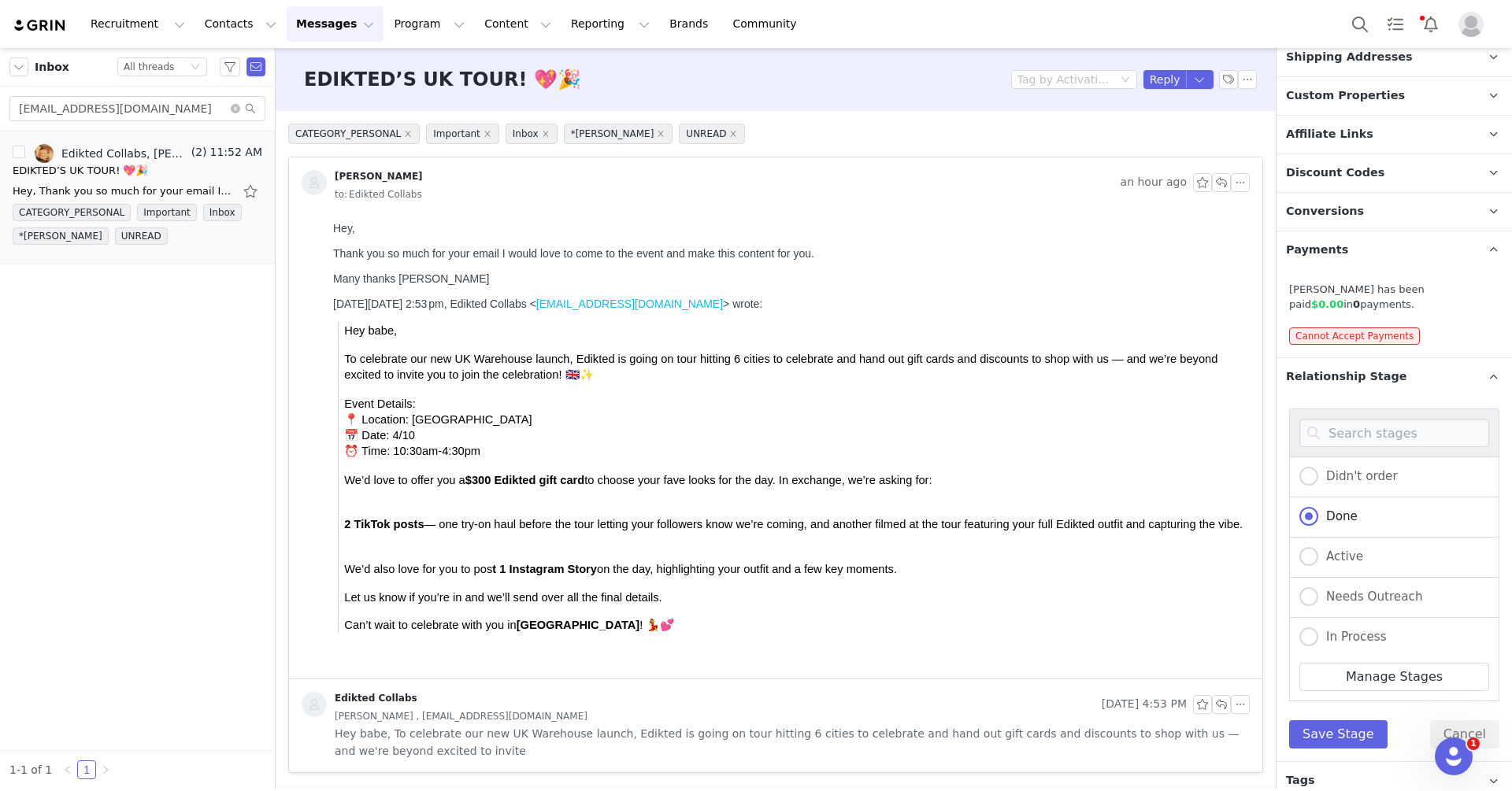
scroll to position [671, 0]
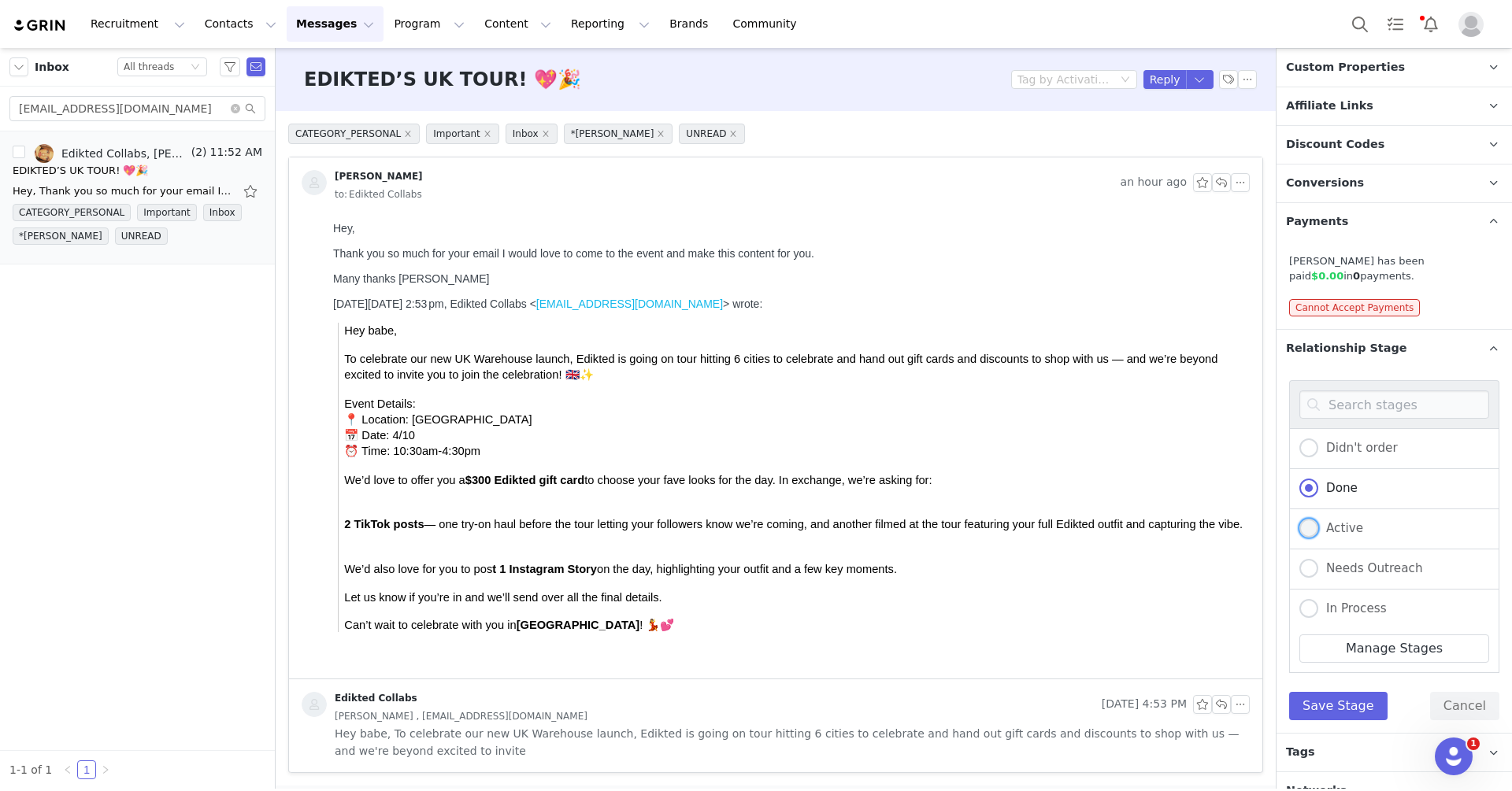
click at [1327, 521] on span "Active" at bounding box center [1341, 528] width 45 height 14
click at [1318, 518] on input "Active" at bounding box center [1308, 528] width 19 height 21
radio input "true"
radio input "false"
radio input "true"
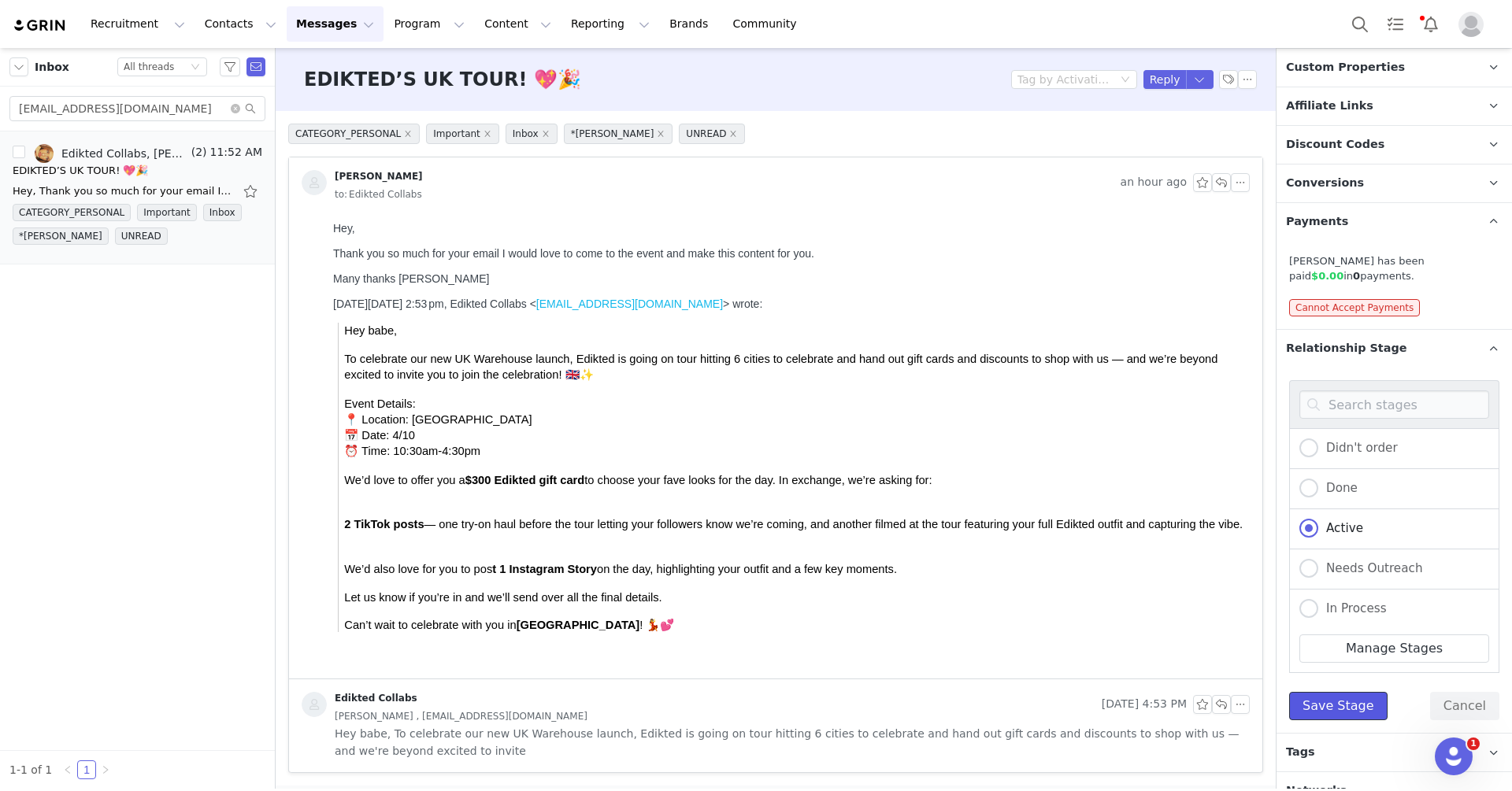
click at [1330, 691] on button "Save Stage" at bounding box center [1338, 706] width 99 height 29
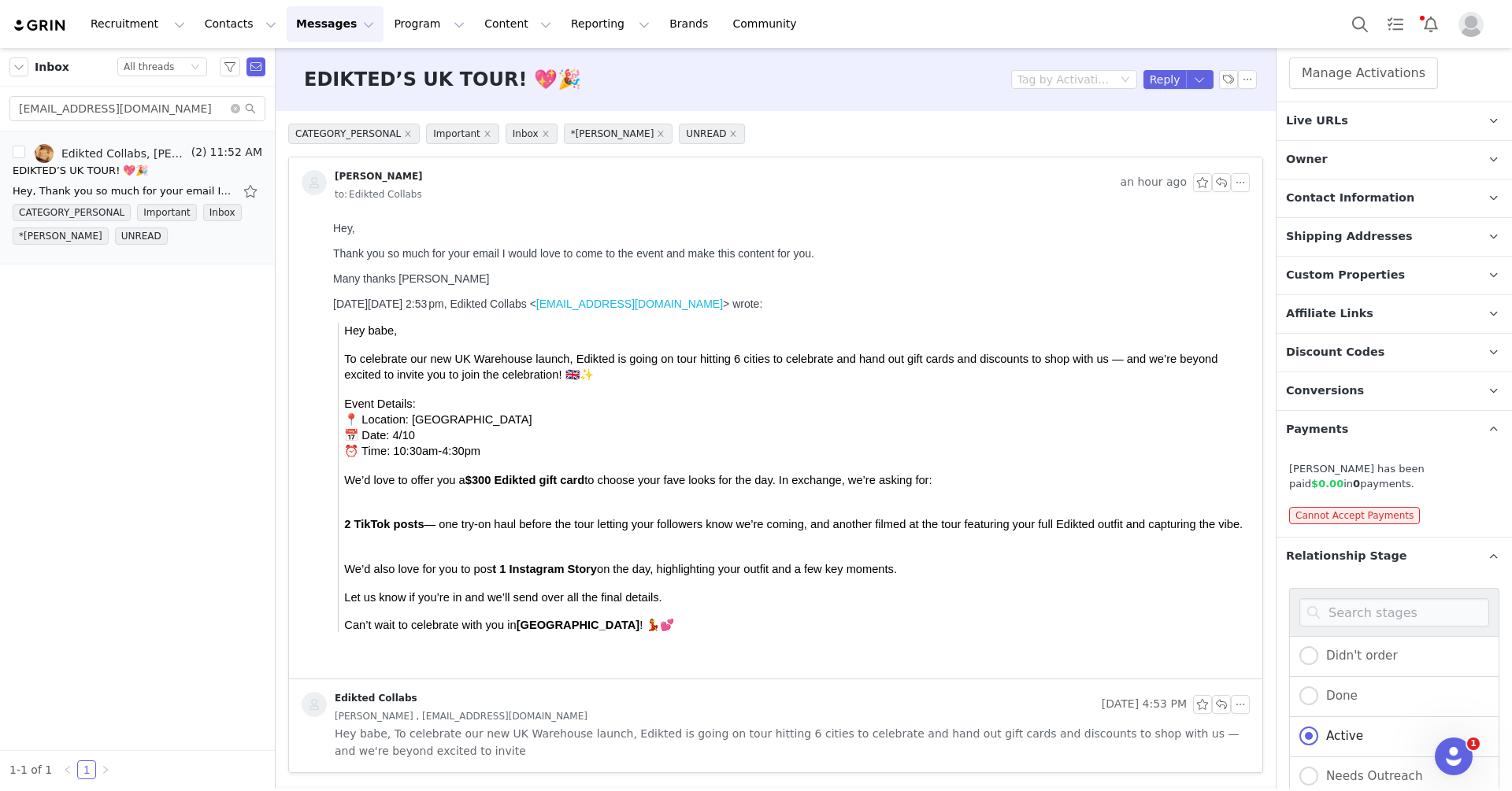
scroll to position [0, 0]
